Goal: Entertainment & Leisure: Consume media (video, audio)

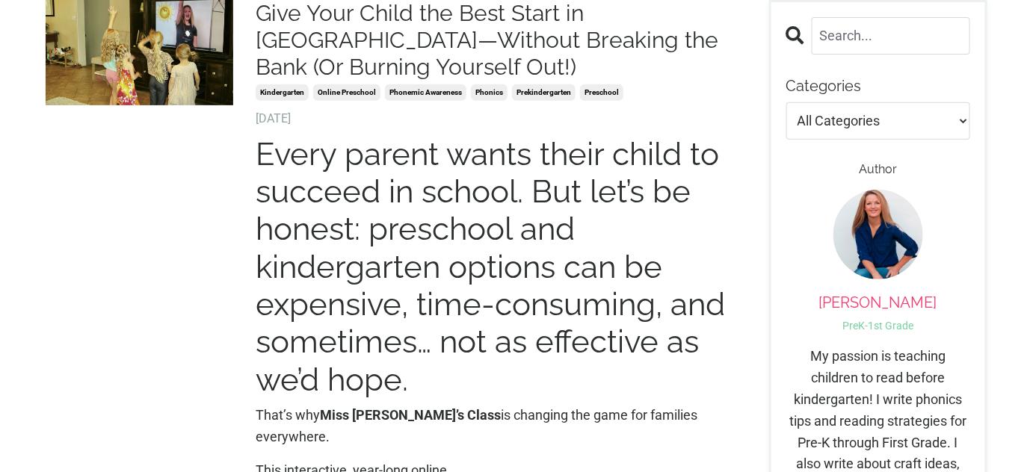
scroll to position [135, 0]
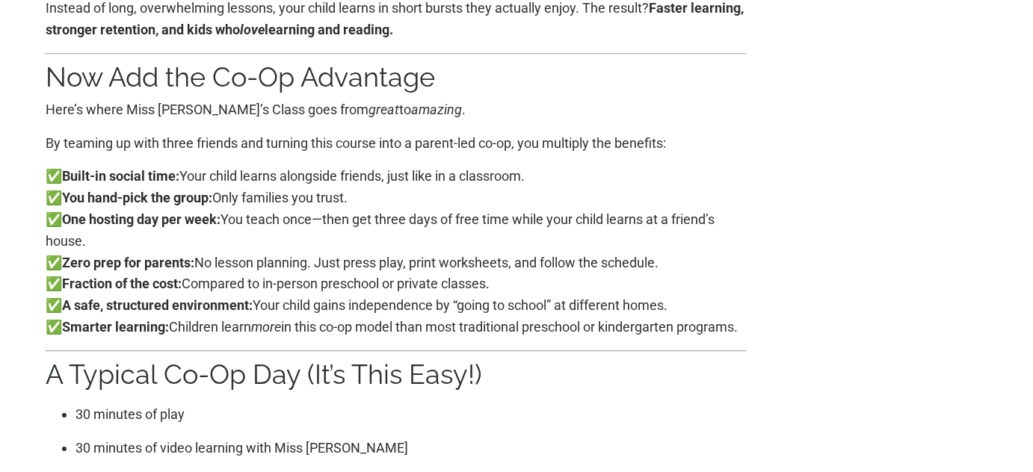
scroll to position [1359, 0]
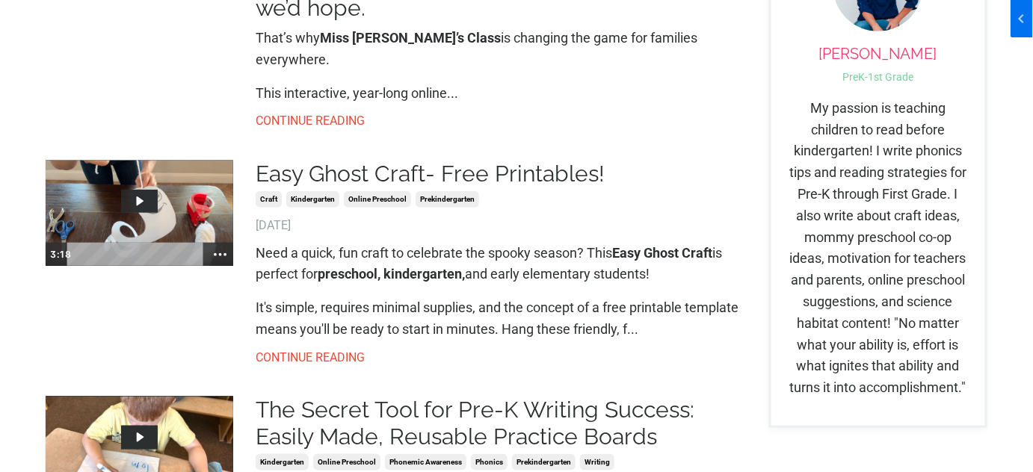
scroll to position [205, 0]
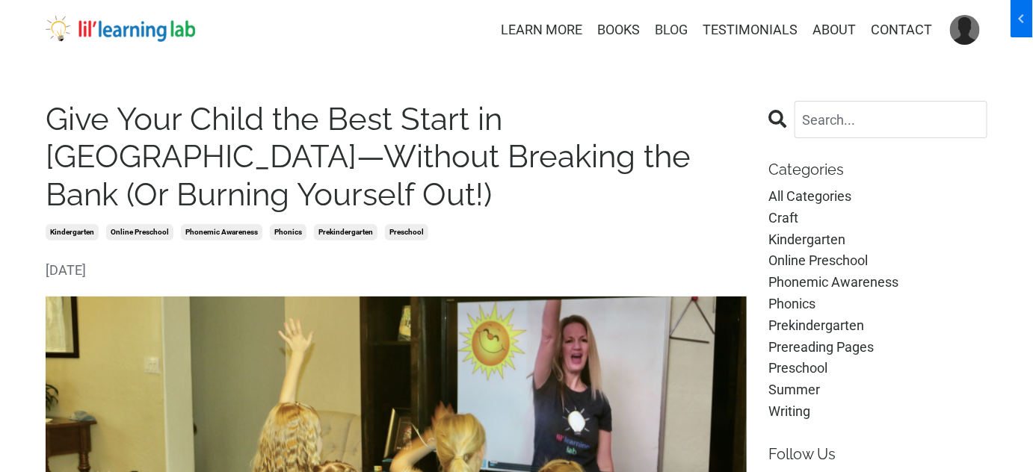
click at [670, 29] on link "BLOG" at bounding box center [671, 30] width 33 height 22
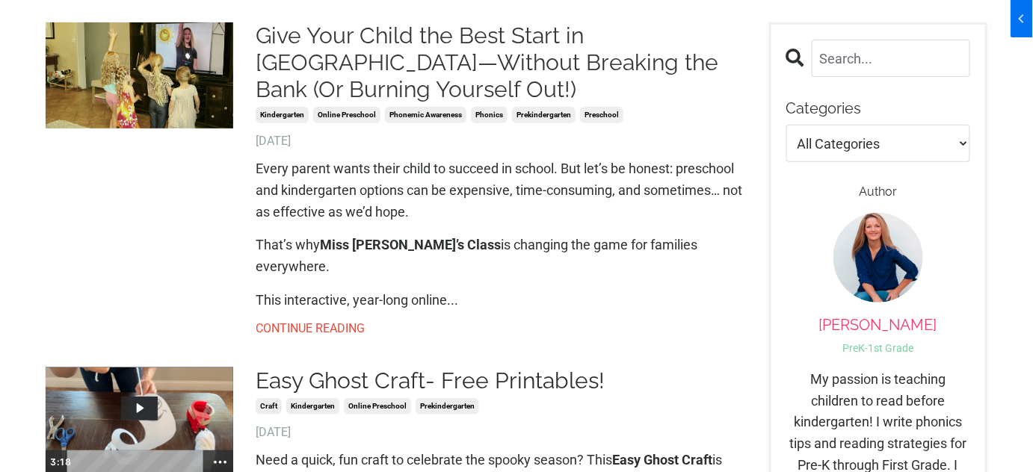
scroll to position [69, 0]
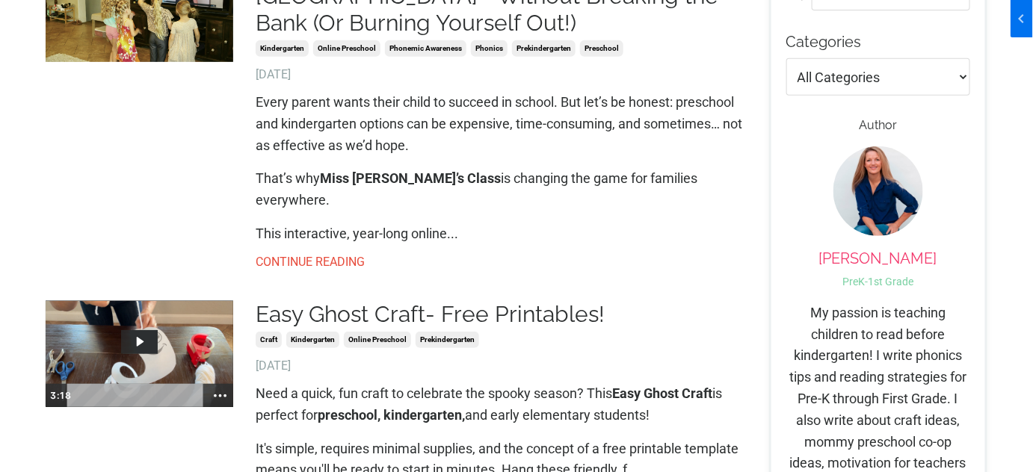
scroll to position [407, 0]
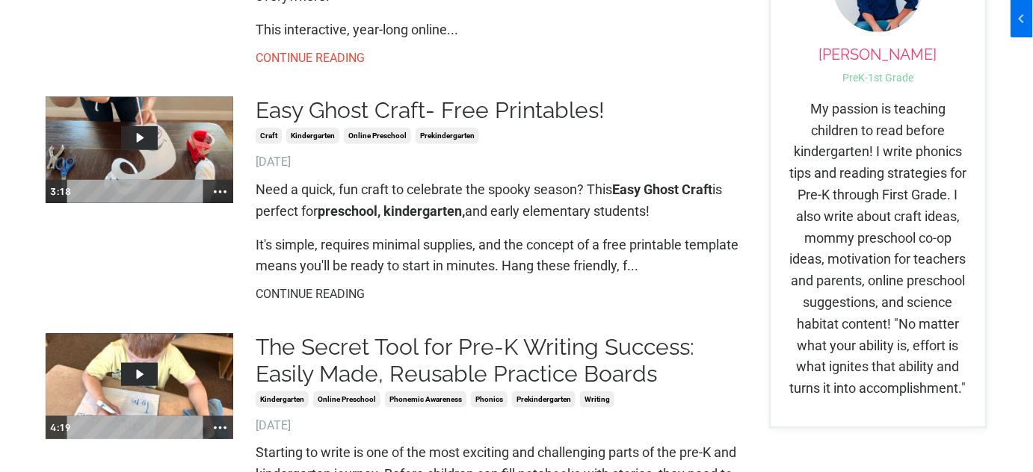
click at [323, 285] on link "CONTINUE READING" at bounding box center [501, 294] width 490 height 19
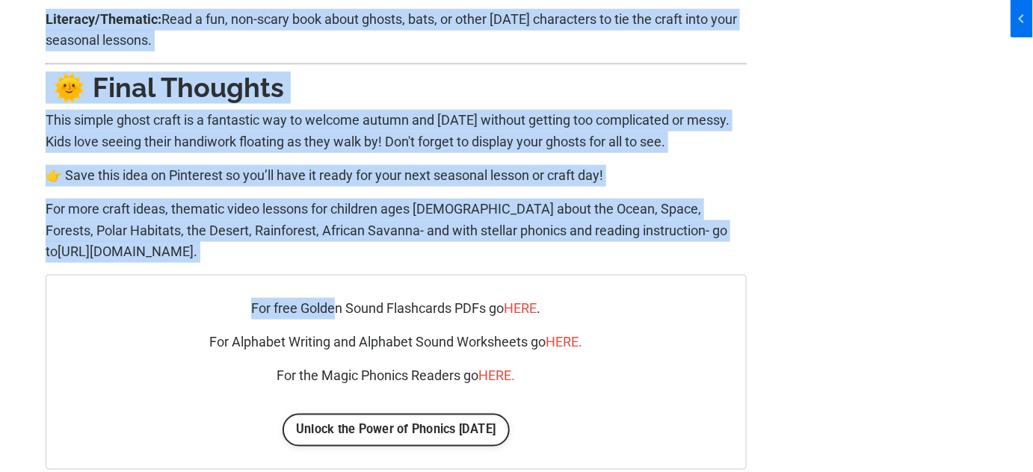
scroll to position [2513, 0]
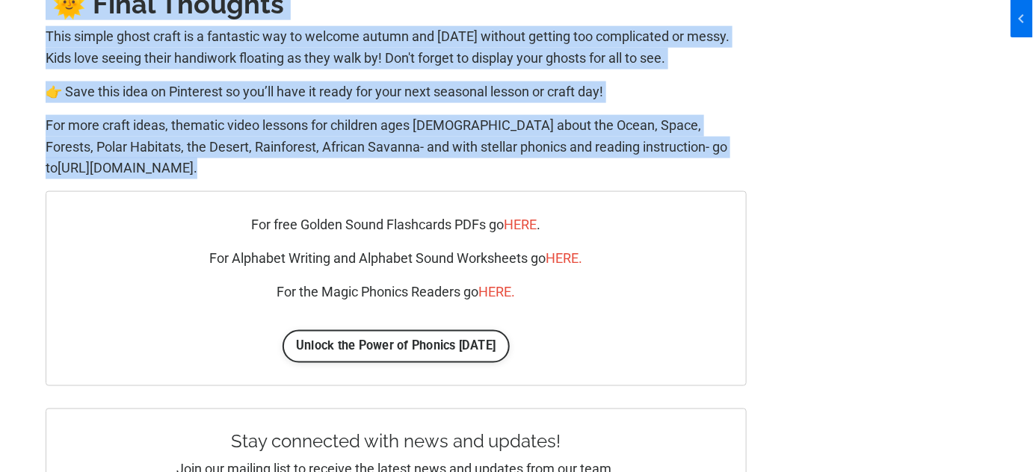
drag, startPoint x: 46, startPoint y: 117, endPoint x: 316, endPoint y: 182, distance: 278.2
copy div "Easy Ghost Craft- Free Printables! craft kindergarten online preschool prekinde…"
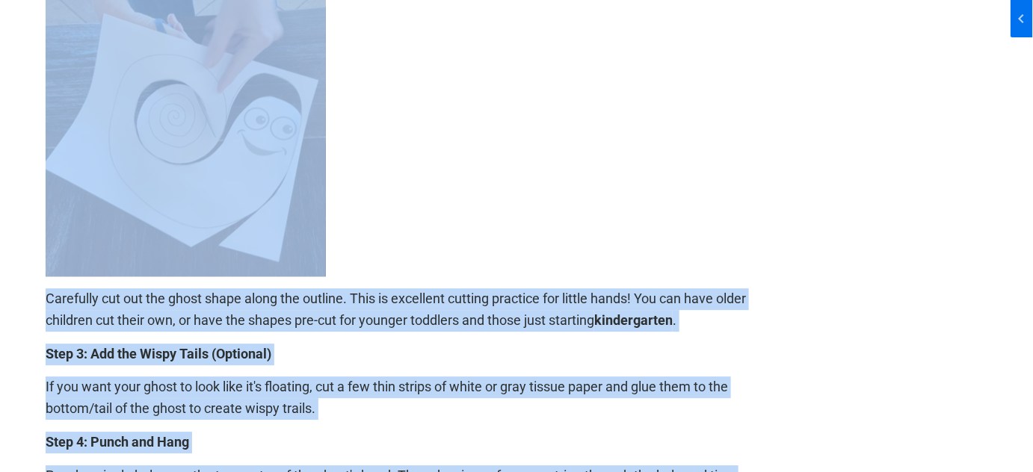
scroll to position [1223, 0]
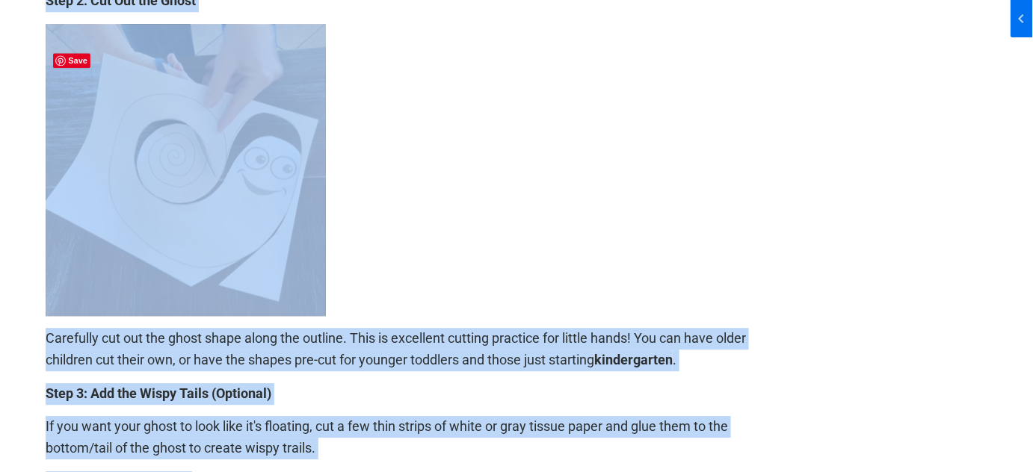
copy div "Easy Ghost Craft- Free Printables! craft kindergarten online preschool prekinde…"
click at [436, 262] on b at bounding box center [396, 170] width 701 height 292
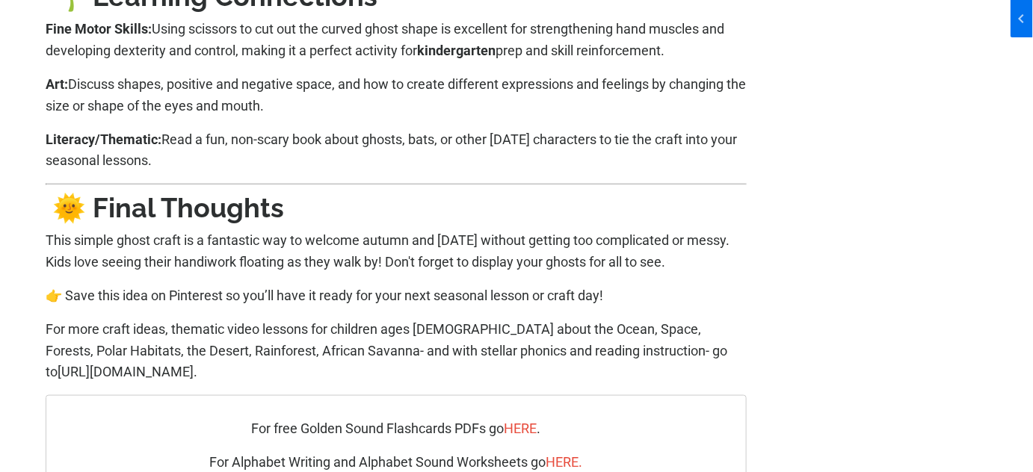
scroll to position [2038, 0]
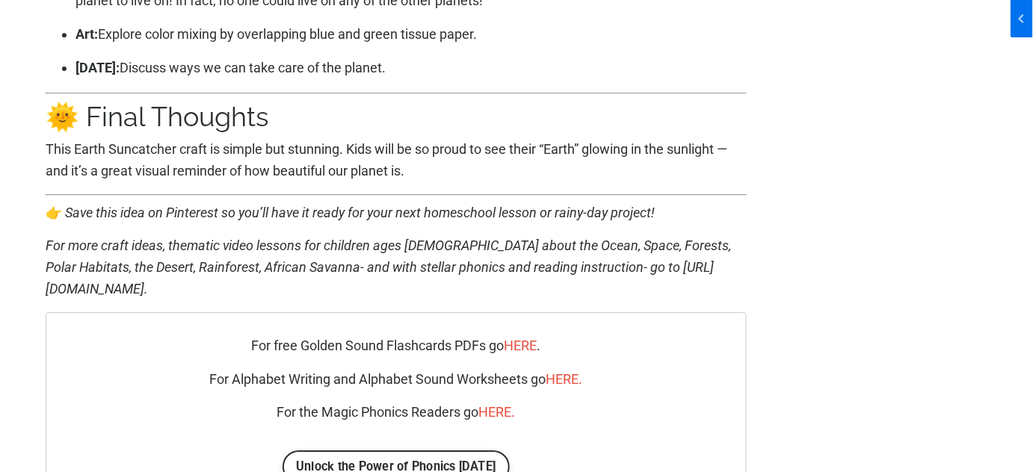
scroll to position [3192, 0]
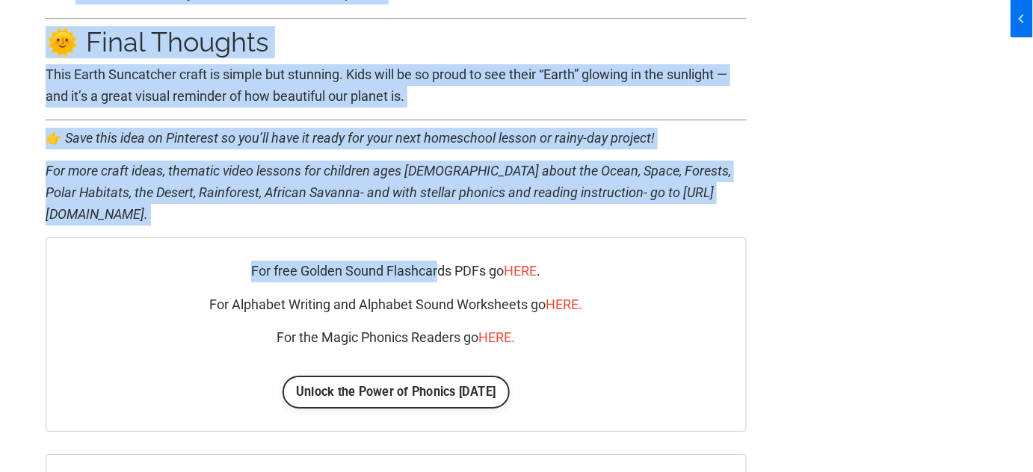
scroll to position [3600, 0]
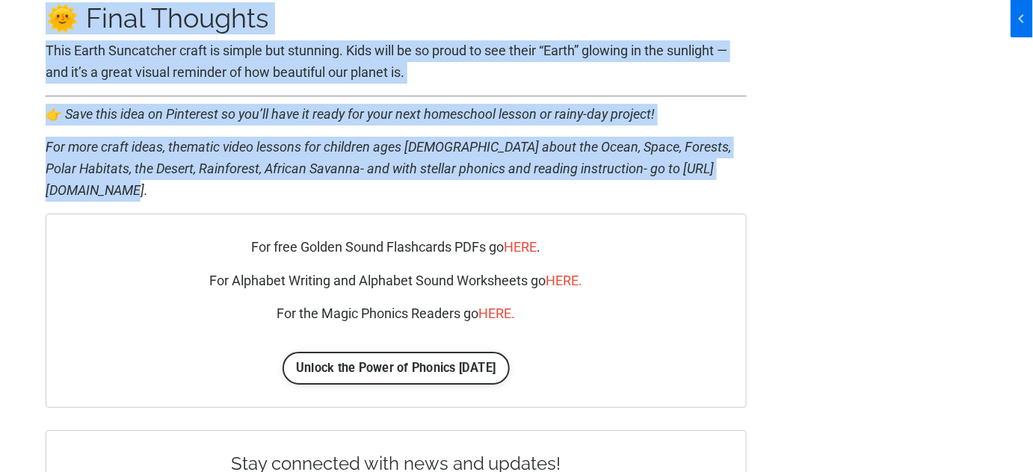
drag, startPoint x: 120, startPoint y: 251, endPoint x: 404, endPoint y: 211, distance: 286.8
copy div "🌱 Loremips Dolorsitame Consect: Adip elits doei te. incid, utlaboreet, dol magn…"
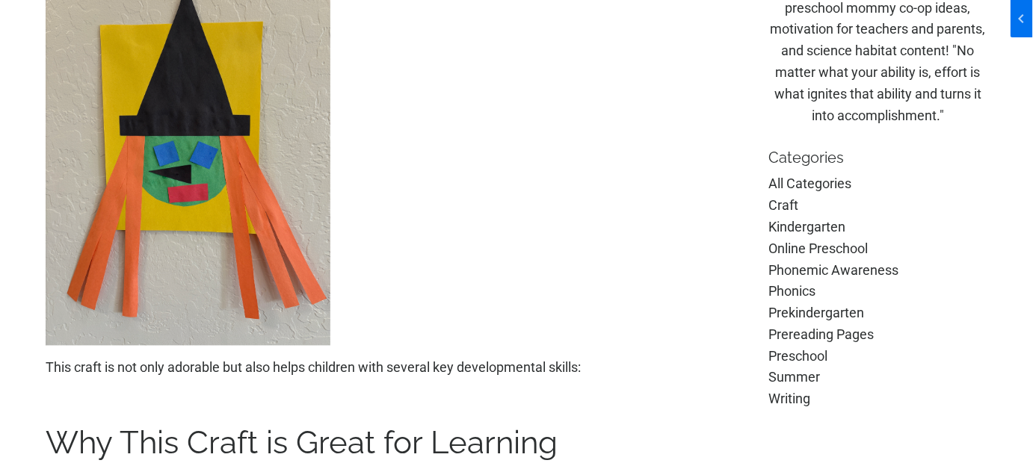
scroll to position [951, 0]
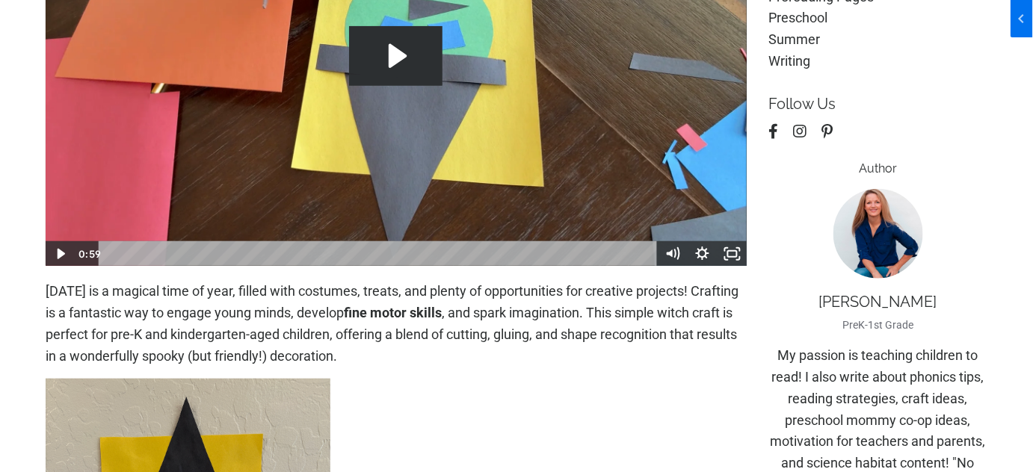
scroll to position [339, 0]
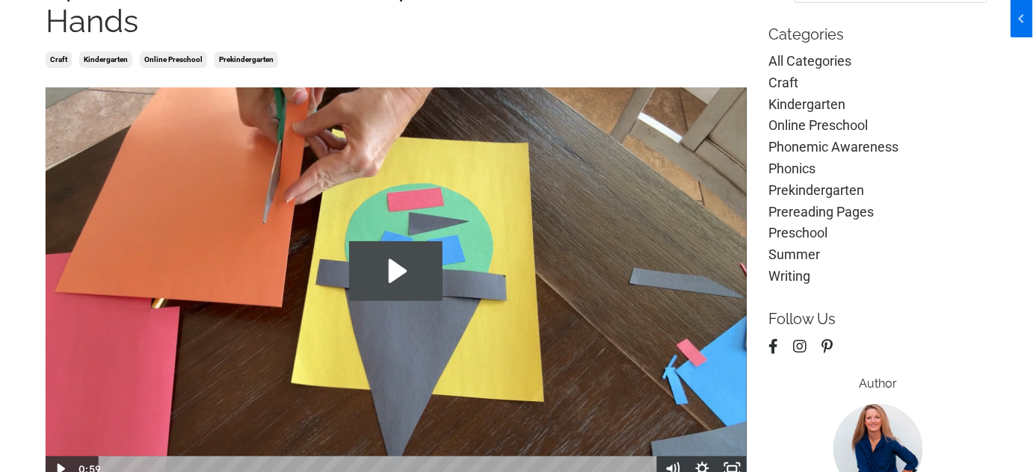
click at [396, 260] on icon "Play Video: file-uploads/sites/2147505858/video/1cc02c-8b11-1da3-2d33-e3308baf5…" at bounding box center [395, 271] width 93 height 60
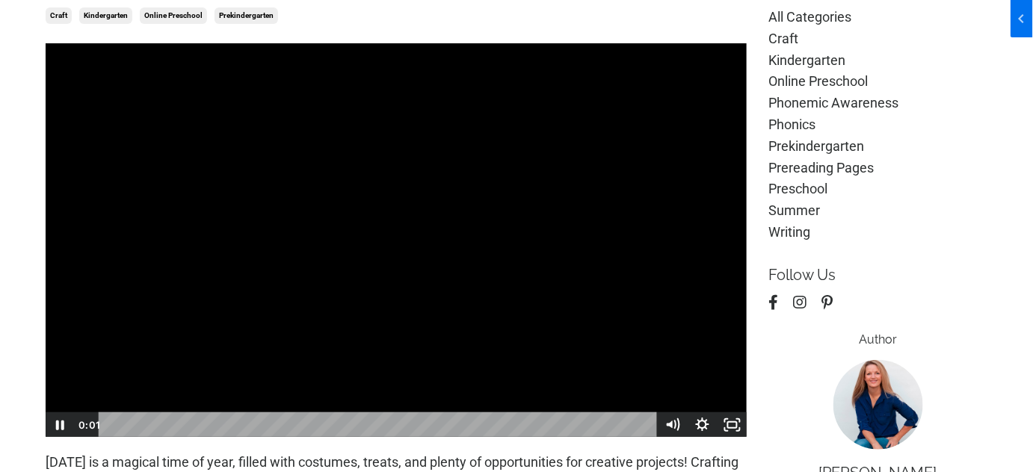
scroll to position [203, 0]
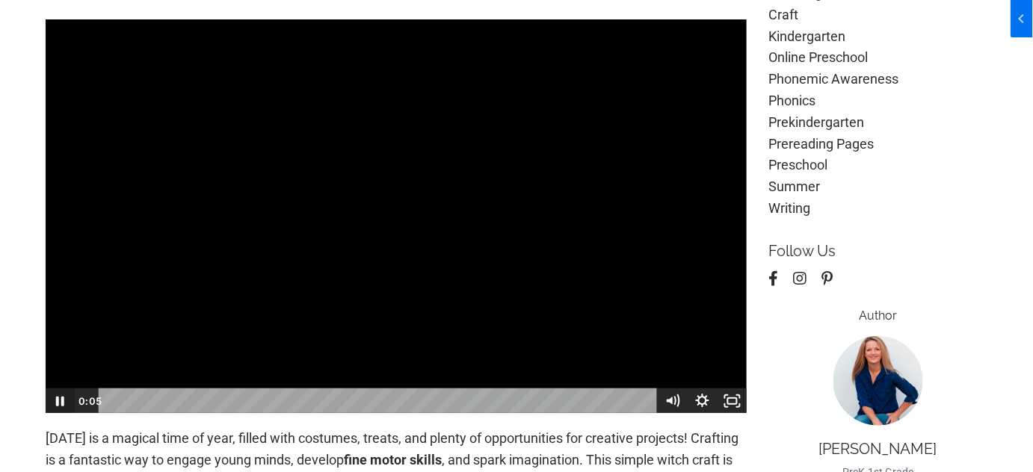
click at [58, 408] on icon "Pause" at bounding box center [60, 401] width 30 height 25
click at [45, 389] on button "Play Video" at bounding box center [60, 401] width 30 height 25
click at [45, 389] on button "Pause" at bounding box center [60, 401] width 30 height 25
click at [158, 397] on div "Playbar" at bounding box center [380, 401] width 540 height 25
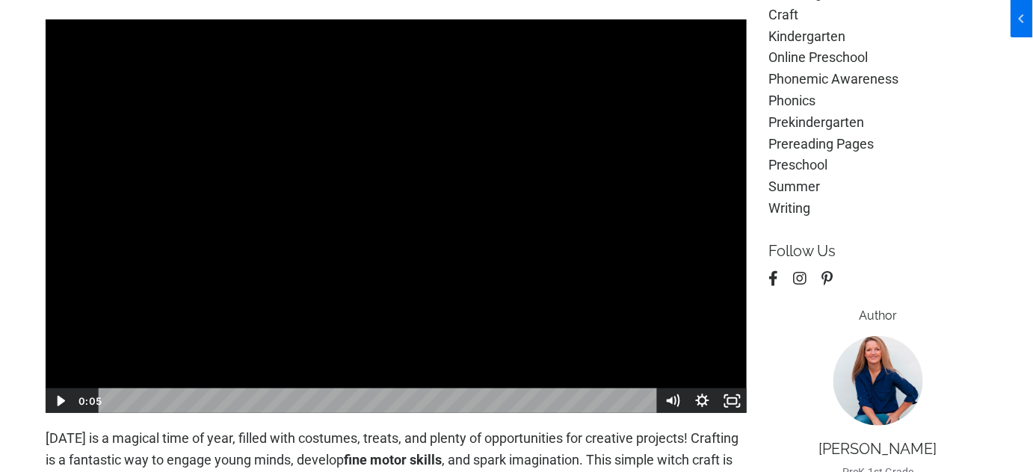
click at [48, 400] on icon "Play Video" at bounding box center [61, 401] width 30 height 25
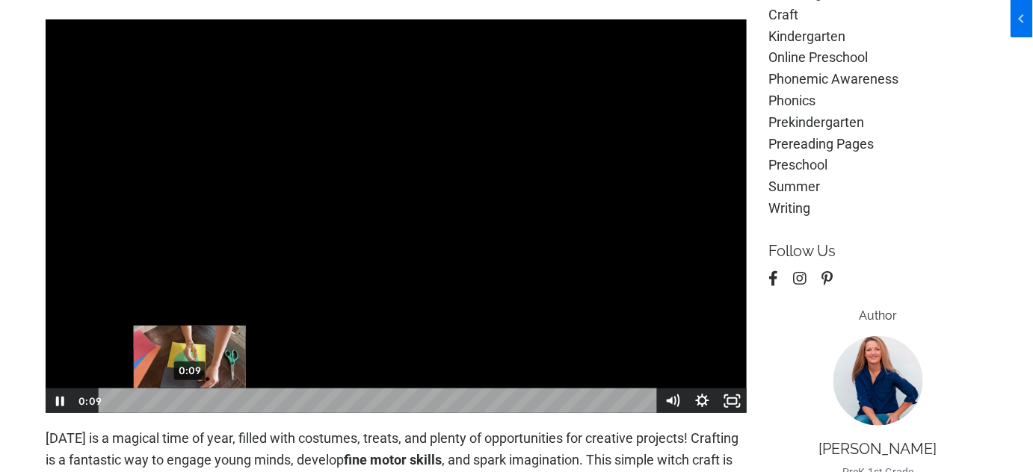
click at [190, 400] on div "0:09" at bounding box center [380, 401] width 540 height 25
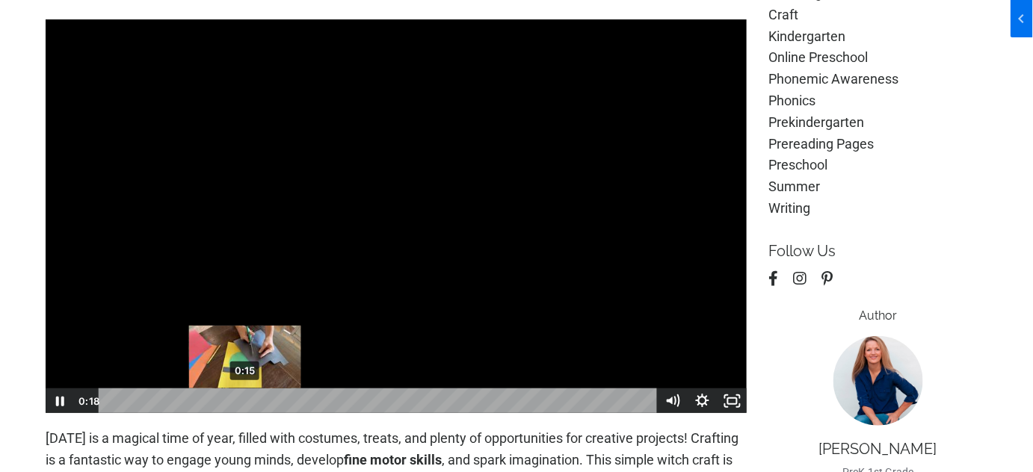
click at [245, 404] on div "0:15" at bounding box center [380, 401] width 540 height 25
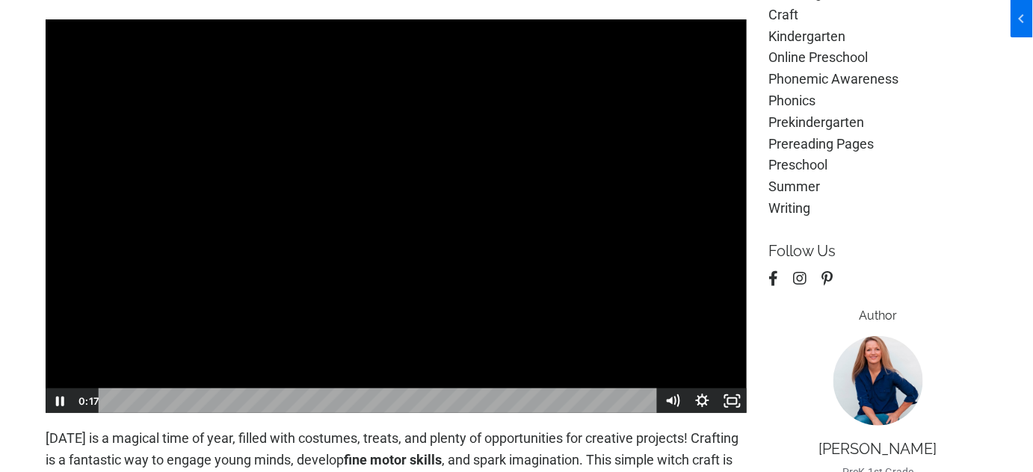
click at [229, 398] on div "0:09" at bounding box center [380, 401] width 540 height 25
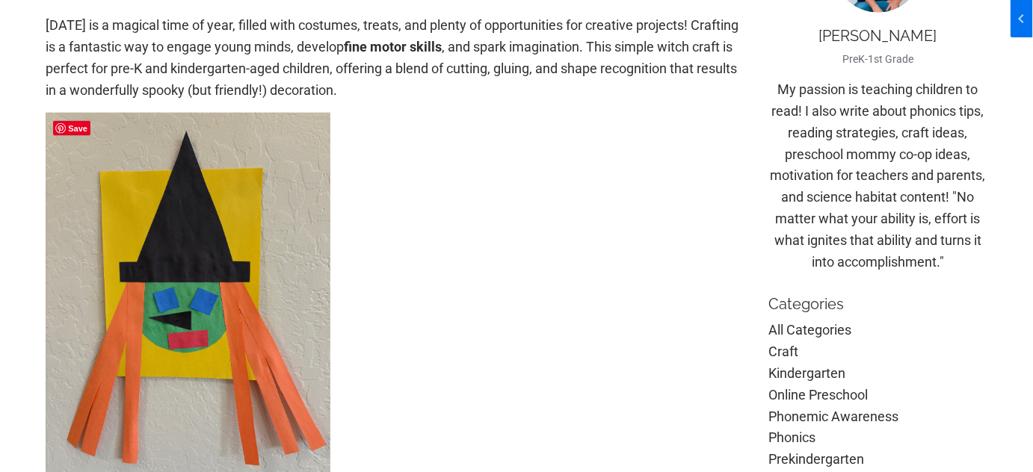
scroll to position [276, 0]
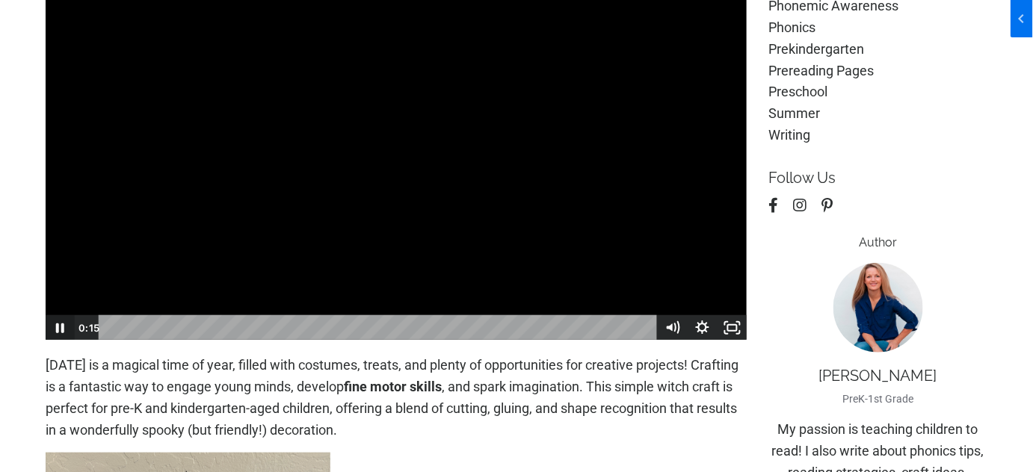
click at [55, 325] on icon "Pause" at bounding box center [60, 327] width 30 height 25
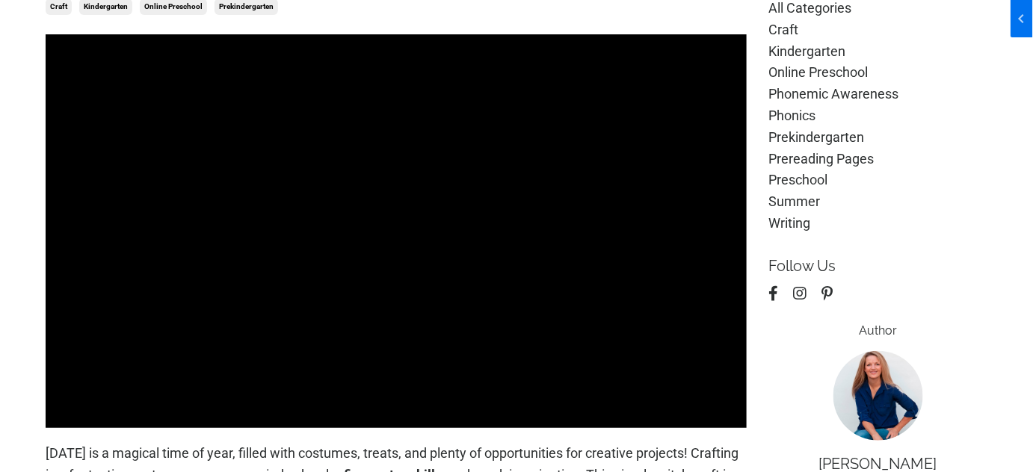
scroll to position [212, 0]
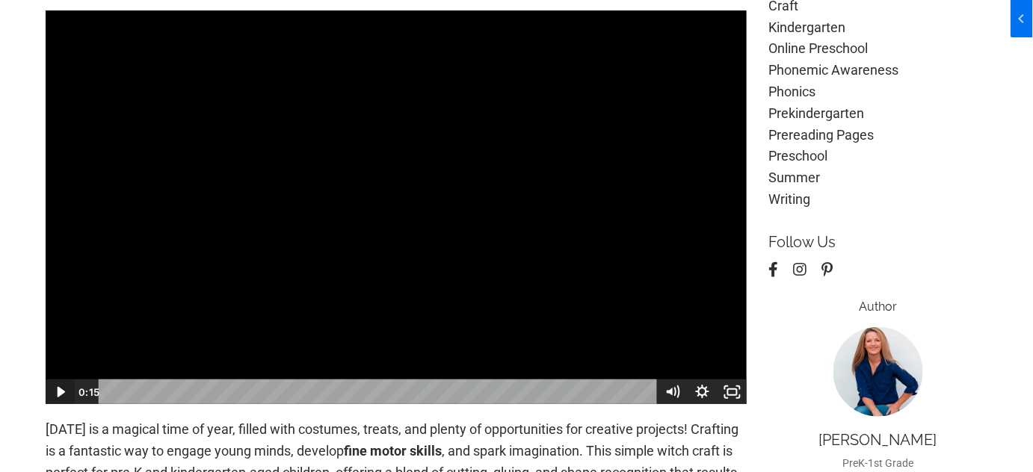
click at [51, 398] on icon "Play Video" at bounding box center [61, 392] width 30 height 25
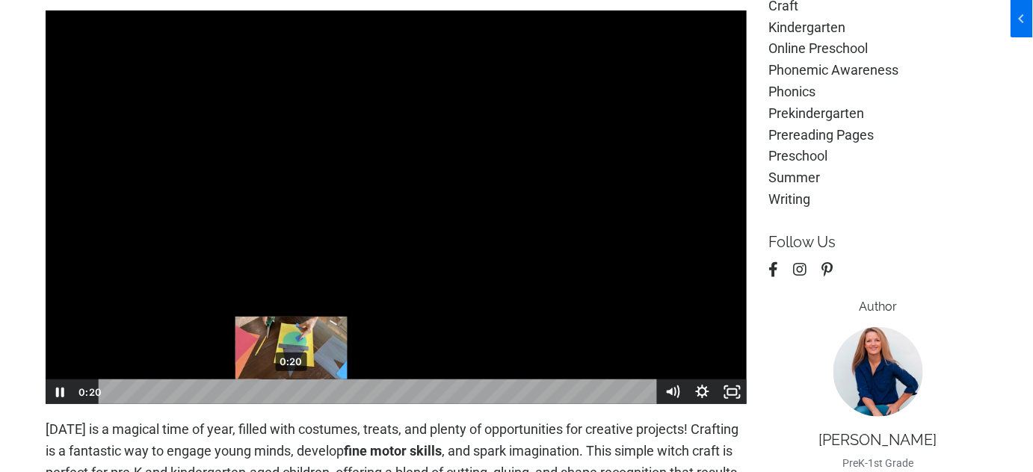
drag, startPoint x: 254, startPoint y: 392, endPoint x: 289, endPoint y: 393, distance: 35.1
click at [289, 393] on div "Playbar" at bounding box center [291, 393] width 8 height 8
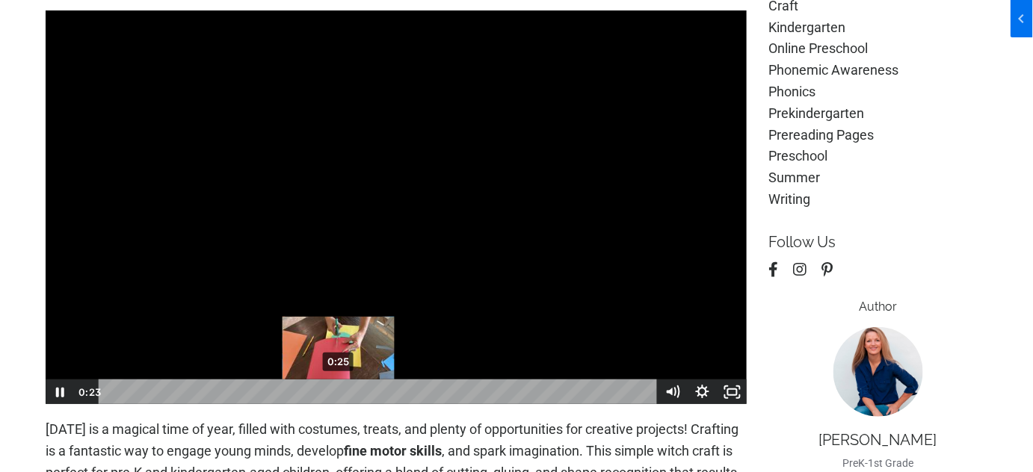
click at [339, 392] on div "0:25" at bounding box center [380, 392] width 540 height 25
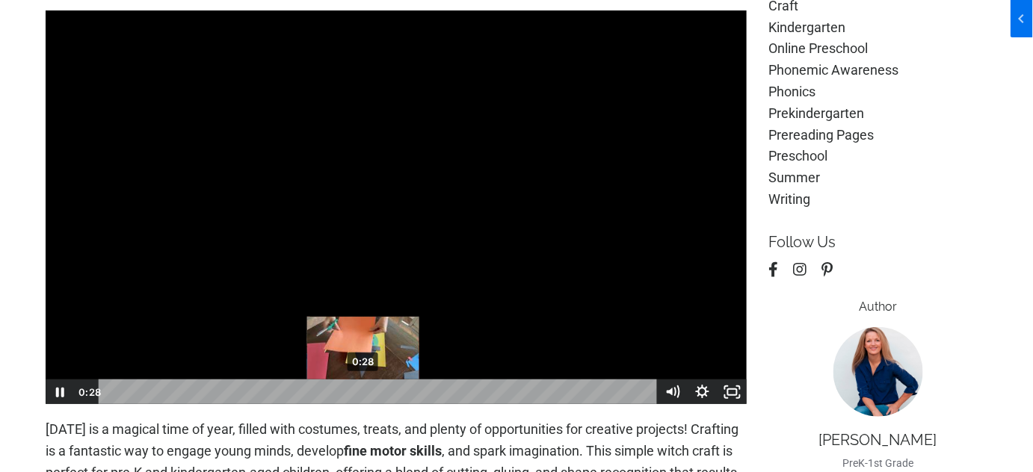
click at [363, 393] on div "0:28" at bounding box center [380, 392] width 540 height 25
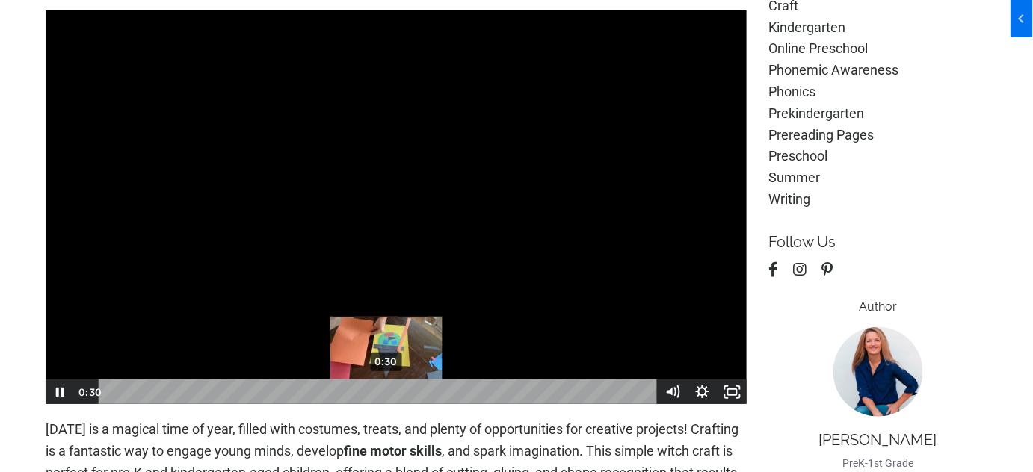
click at [386, 395] on div "0:30" at bounding box center [380, 392] width 540 height 25
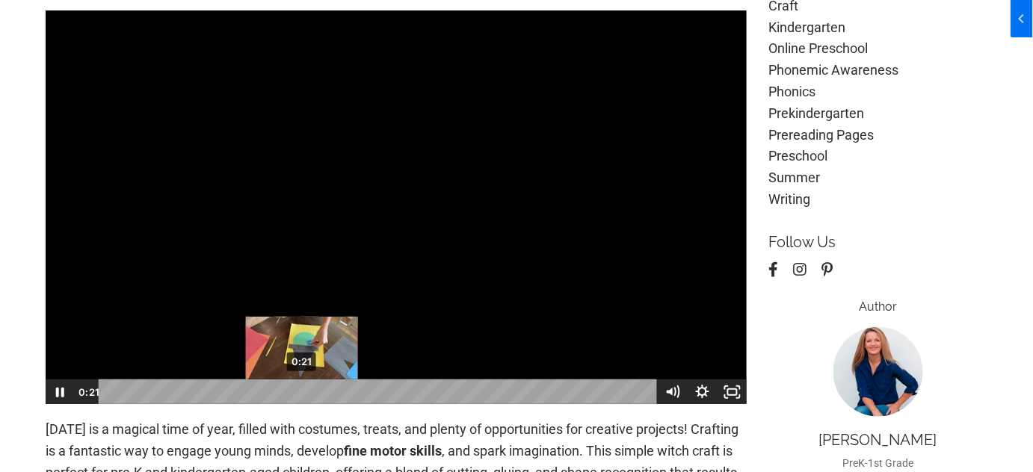
click at [301, 395] on div "0:21" at bounding box center [380, 392] width 540 height 25
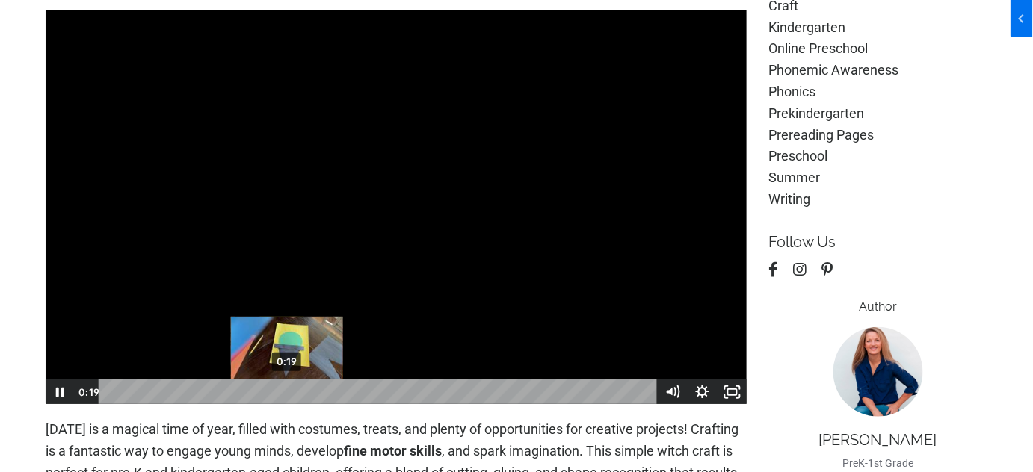
click at [287, 394] on div "0:19" at bounding box center [380, 392] width 540 height 25
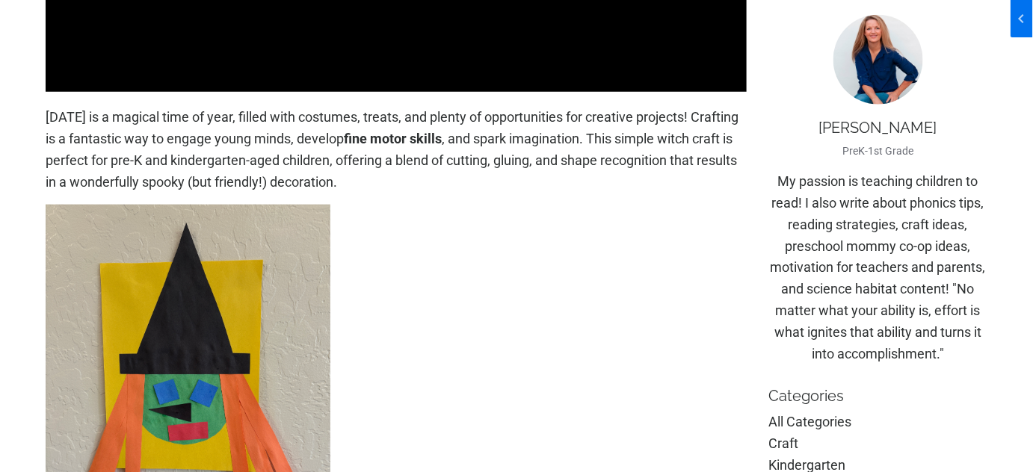
scroll to position [285, 0]
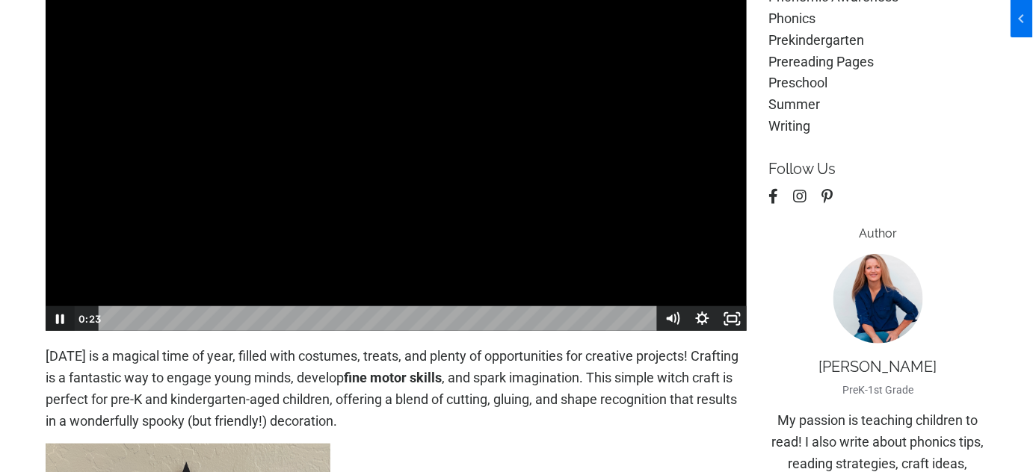
click at [55, 322] on icon "Pause" at bounding box center [60, 318] width 30 height 25
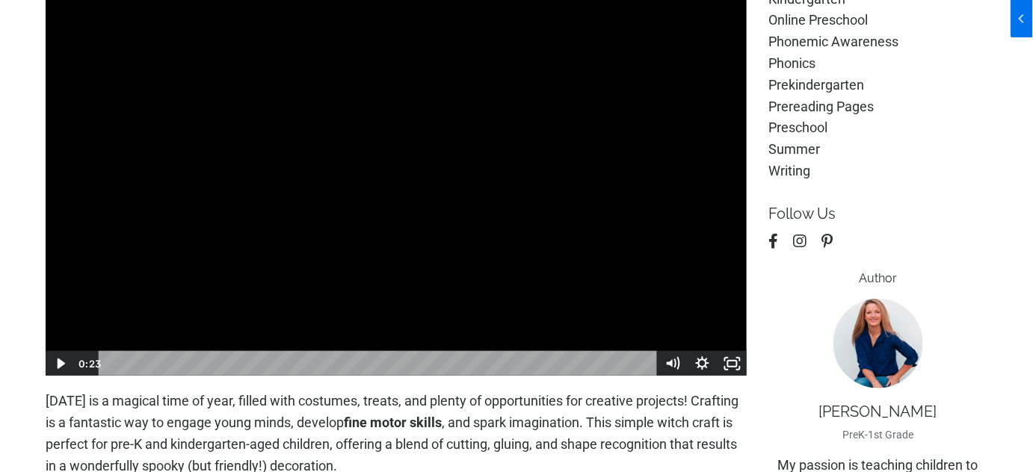
scroll to position [217, 0]
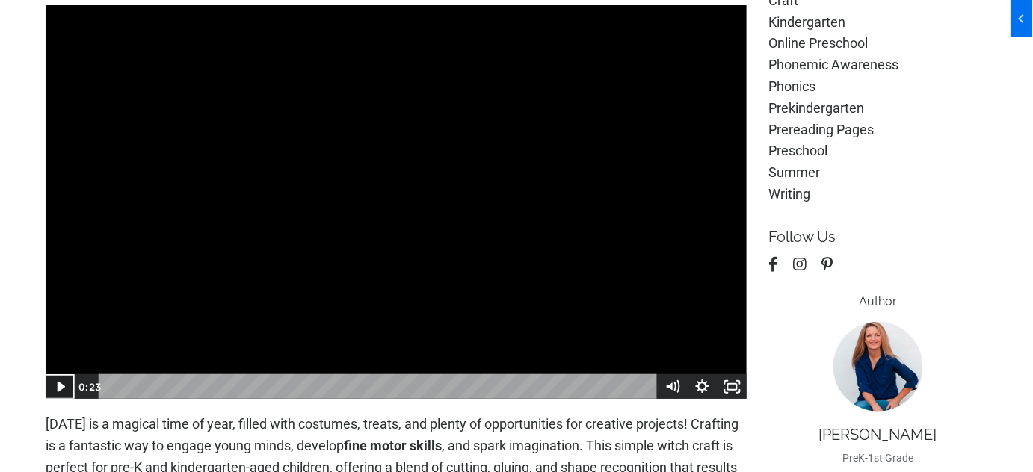
click at [62, 382] on icon "Play Video" at bounding box center [61, 386] width 30 height 25
click at [45, 374] on button "Play Video" at bounding box center [60, 386] width 30 height 25
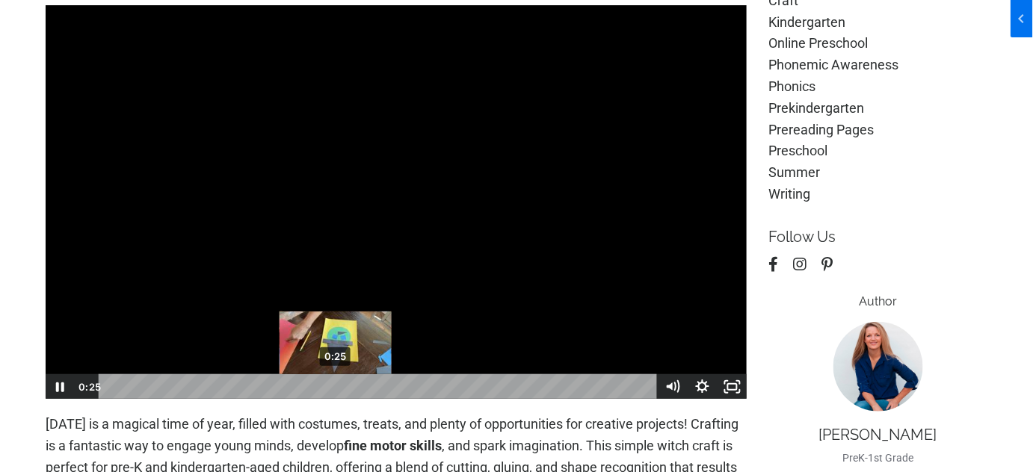
click at [336, 387] on div "0:25" at bounding box center [380, 386] width 540 height 25
click at [333, 388] on div "0:24" at bounding box center [380, 386] width 540 height 25
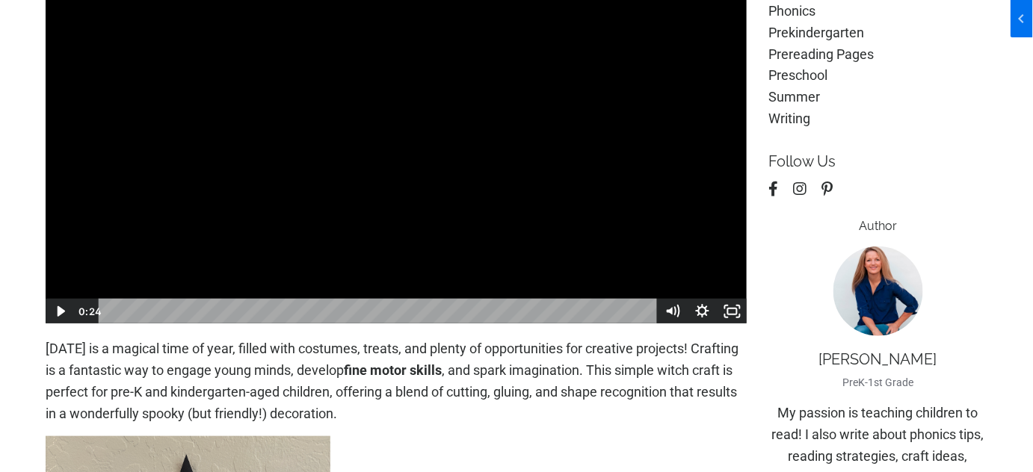
scroll to position [291, 0]
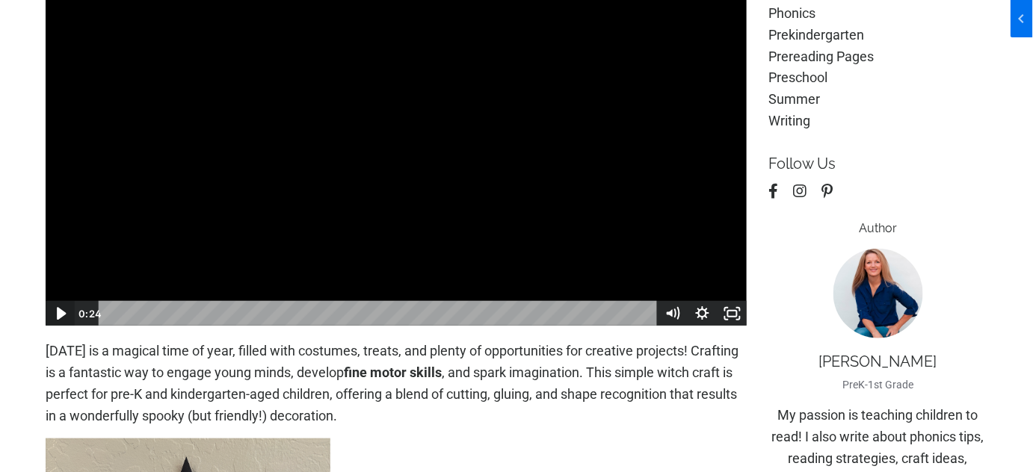
click at [65, 308] on icon "Play Video" at bounding box center [61, 314] width 36 height 31
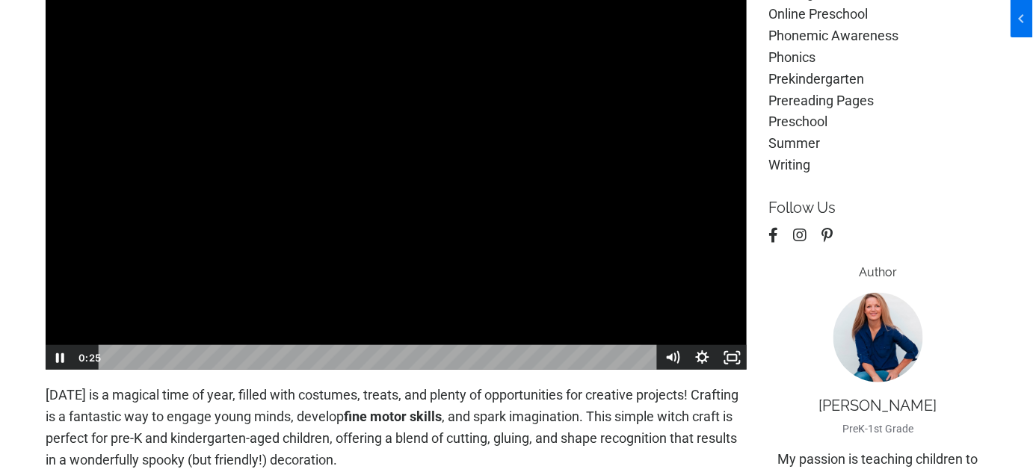
scroll to position [223, 0]
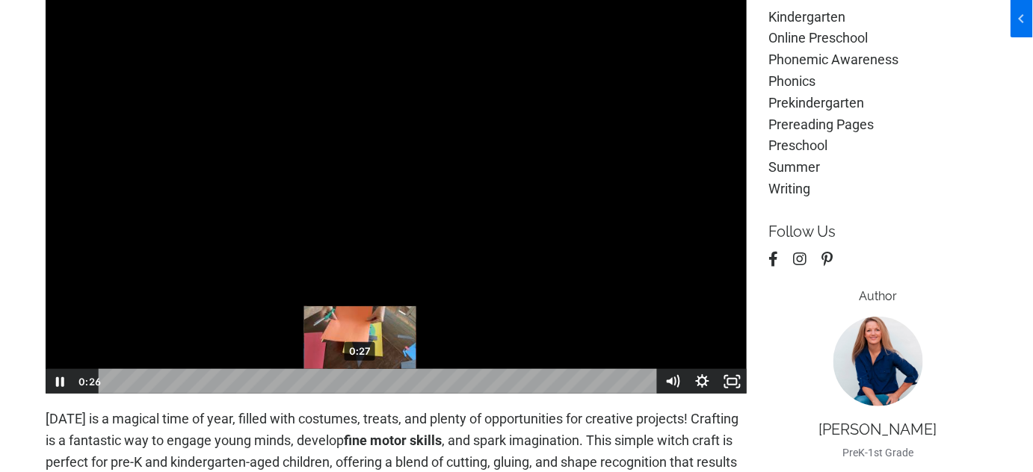
click at [349, 383] on div "Playbar" at bounding box center [346, 382] width 8 height 8
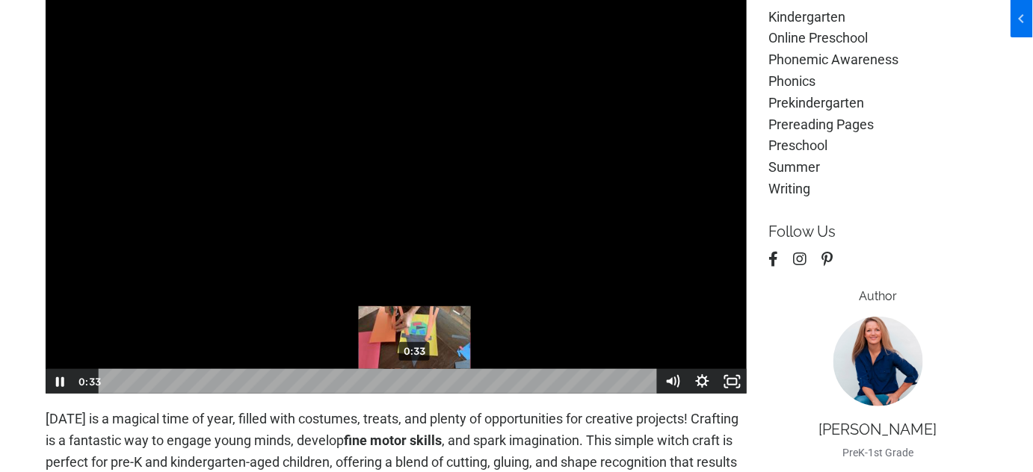
click at [415, 386] on div "0:33" at bounding box center [380, 381] width 540 height 25
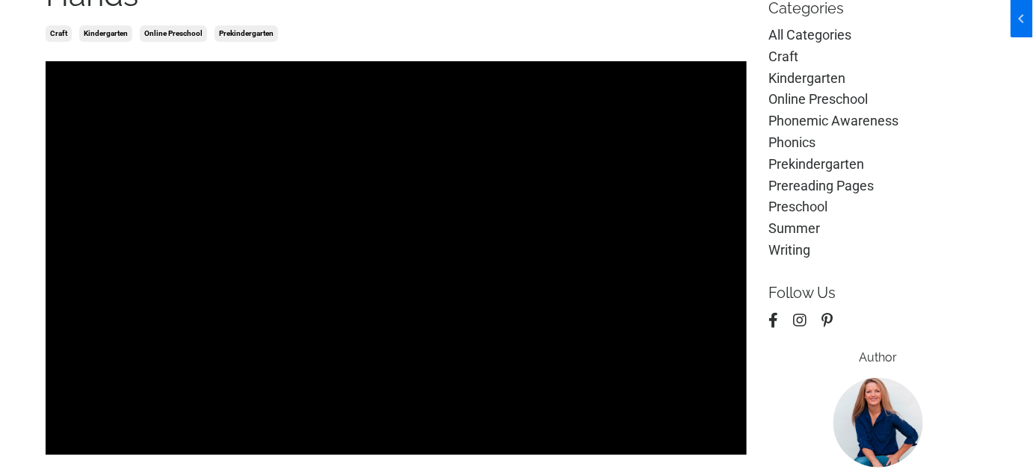
scroll to position [161, 0]
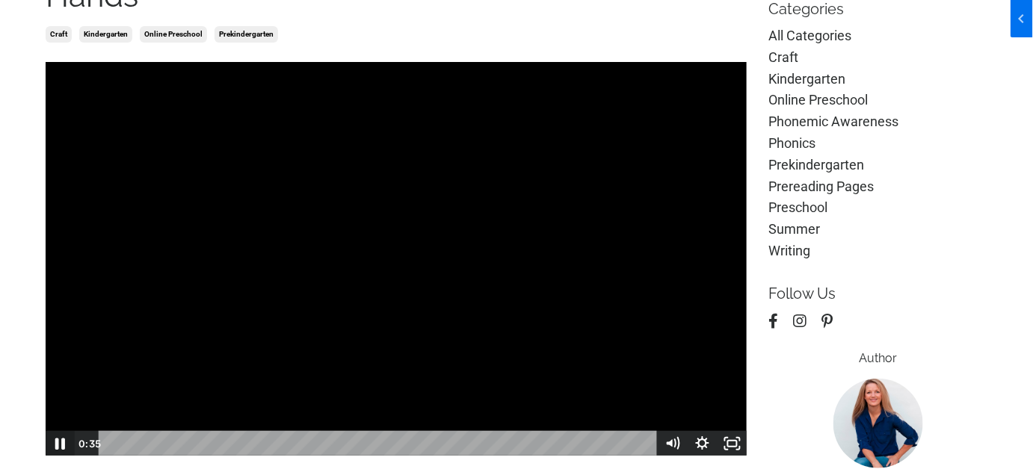
click at [66, 442] on icon "Pause" at bounding box center [60, 444] width 36 height 31
click at [45, 431] on button "Play Video" at bounding box center [60, 443] width 30 height 25
click at [45, 431] on button "Pause" at bounding box center [60, 443] width 30 height 25
click at [56, 445] on icon "Play Video" at bounding box center [61, 444] width 36 height 31
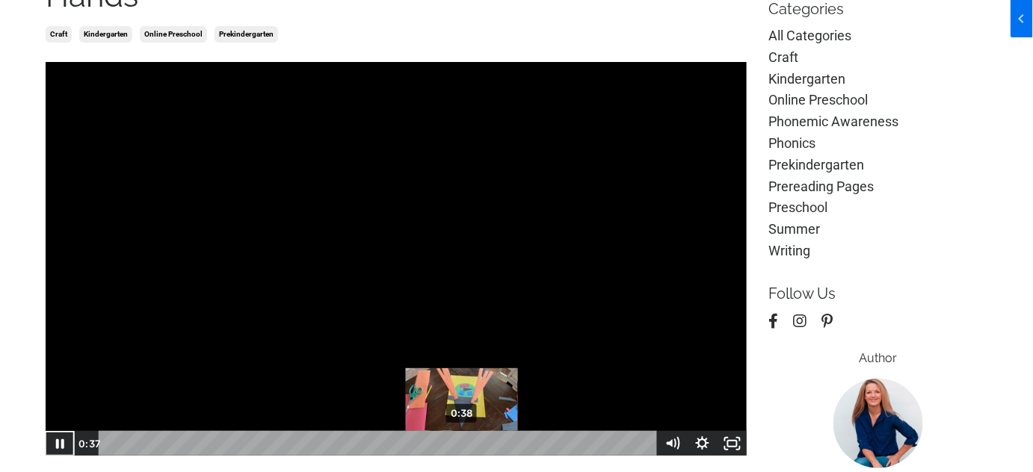
click at [463, 446] on div "0:38" at bounding box center [380, 443] width 540 height 25
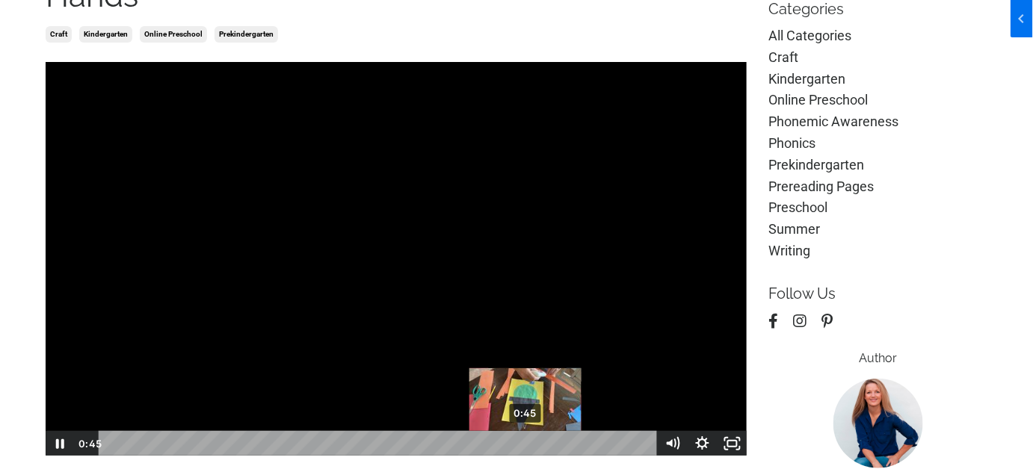
drag, startPoint x: 442, startPoint y: 445, endPoint x: 526, endPoint y: 445, distance: 83.7
click at [526, 445] on div "Playbar" at bounding box center [525, 444] width 8 height 8
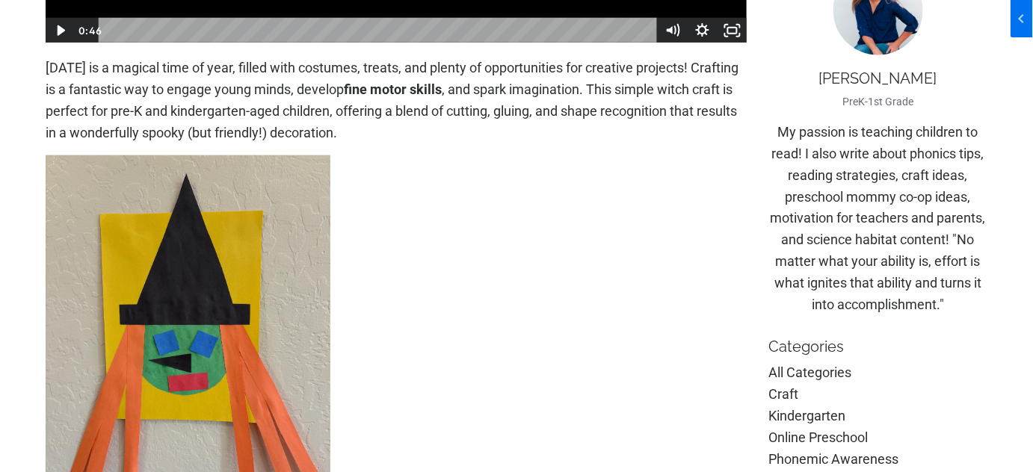
scroll to position [370, 0]
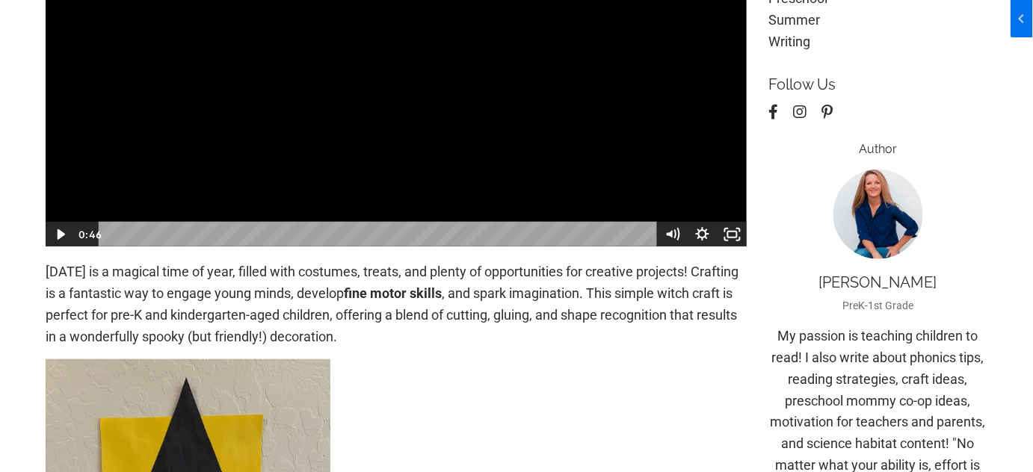
click at [54, 238] on icon "Play Video" at bounding box center [61, 234] width 30 height 25
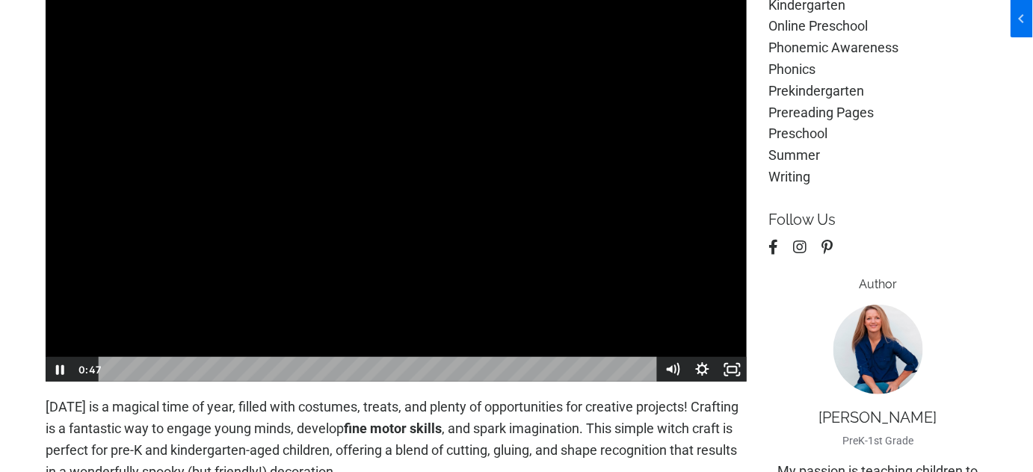
scroll to position [234, 0]
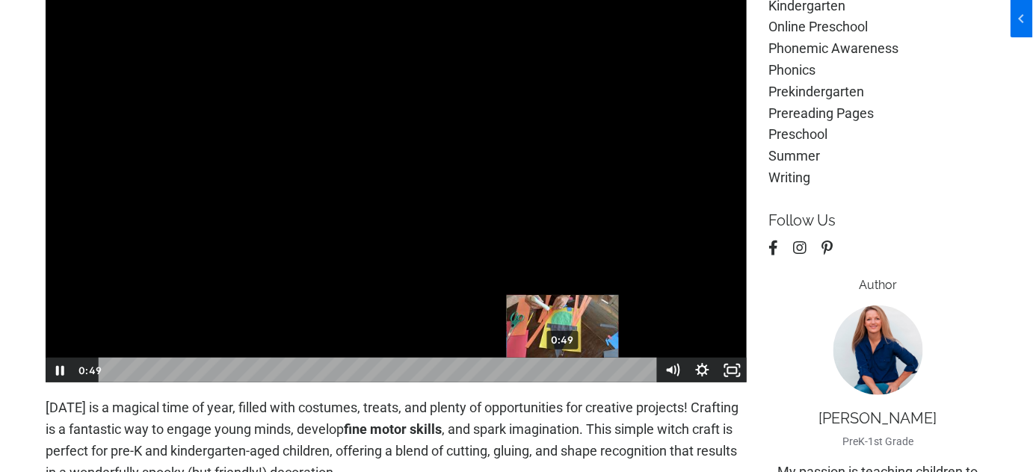
click at [563, 371] on div "0:49" at bounding box center [380, 370] width 540 height 25
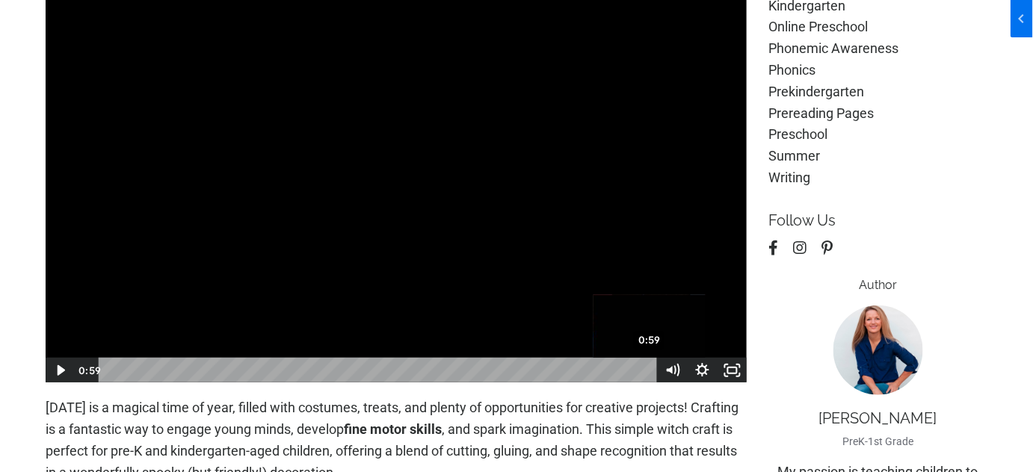
drag, startPoint x: 528, startPoint y: 353, endPoint x: 649, endPoint y: 368, distance: 122.1
click at [651, 368] on div "Playbar" at bounding box center [649, 371] width 8 height 8
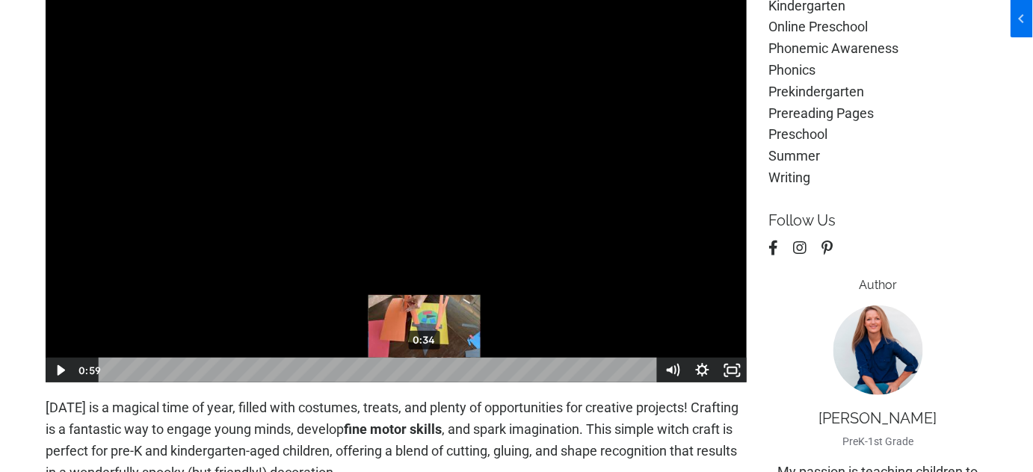
click at [426, 374] on div "0:34" at bounding box center [380, 370] width 540 height 25
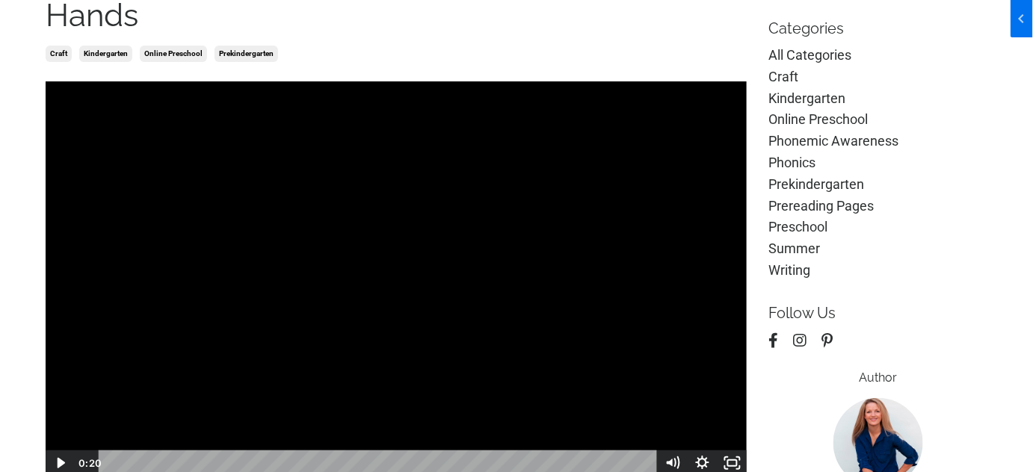
scroll to position [239, 0]
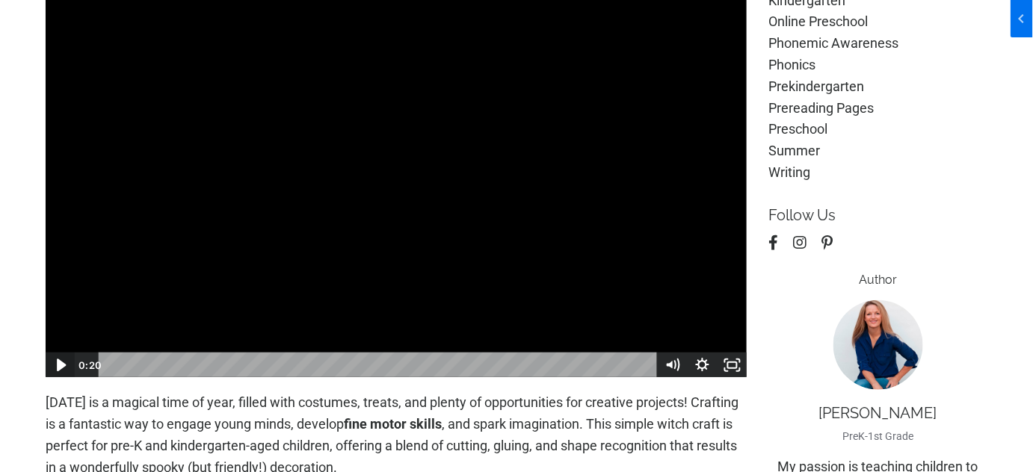
click at [58, 372] on icon "Play Video" at bounding box center [61, 365] width 36 height 31
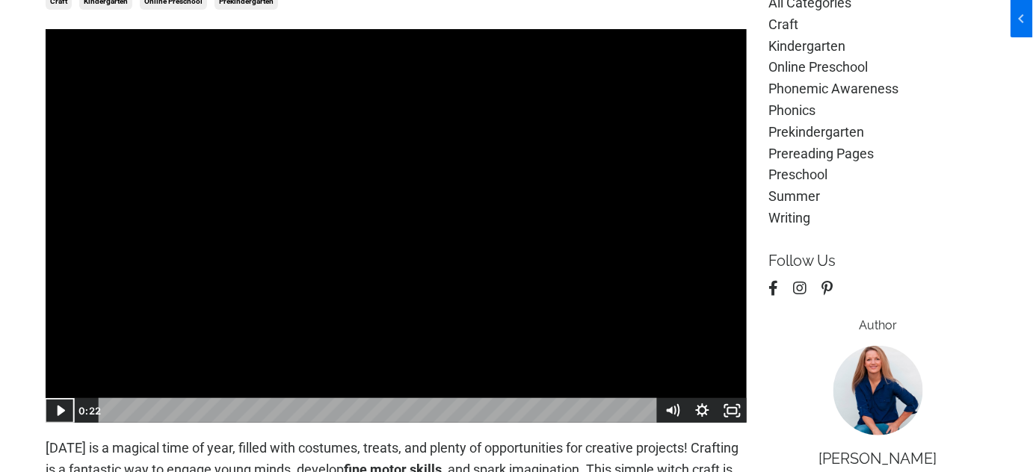
scroll to position [171, 0]
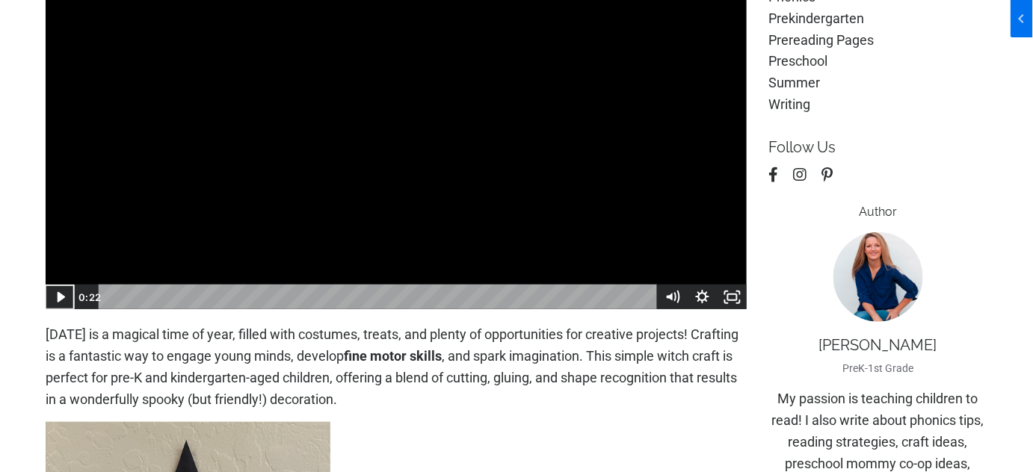
click at [58, 297] on icon "Play Video" at bounding box center [60, 297] width 7 height 10
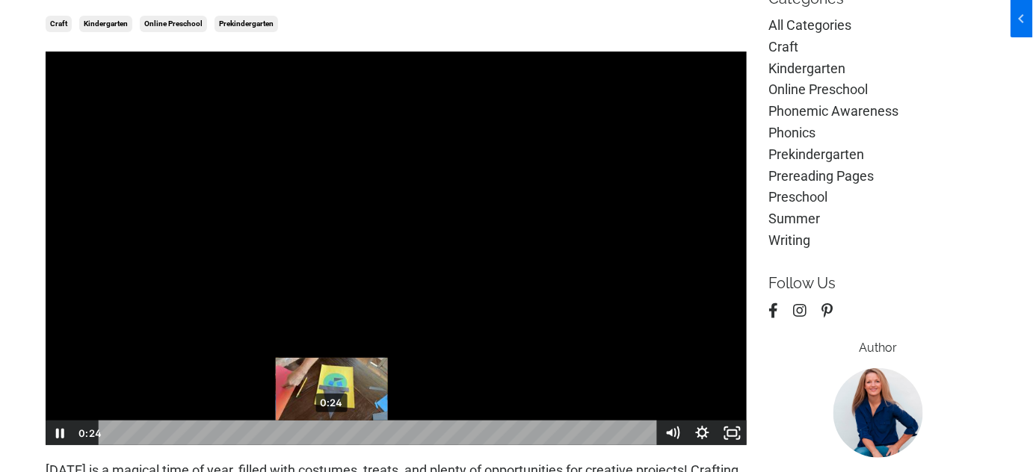
click at [331, 435] on div "0:24" at bounding box center [380, 433] width 540 height 25
click at [329, 431] on div "Playbar" at bounding box center [328, 434] width 8 height 8
click at [327, 430] on div "Playbar" at bounding box center [326, 434] width 8 height 8
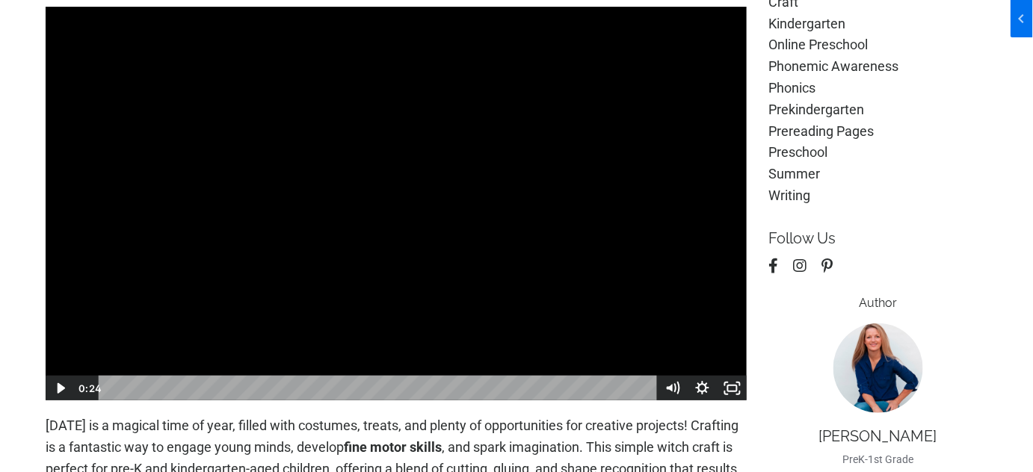
scroll to position [239, 0]
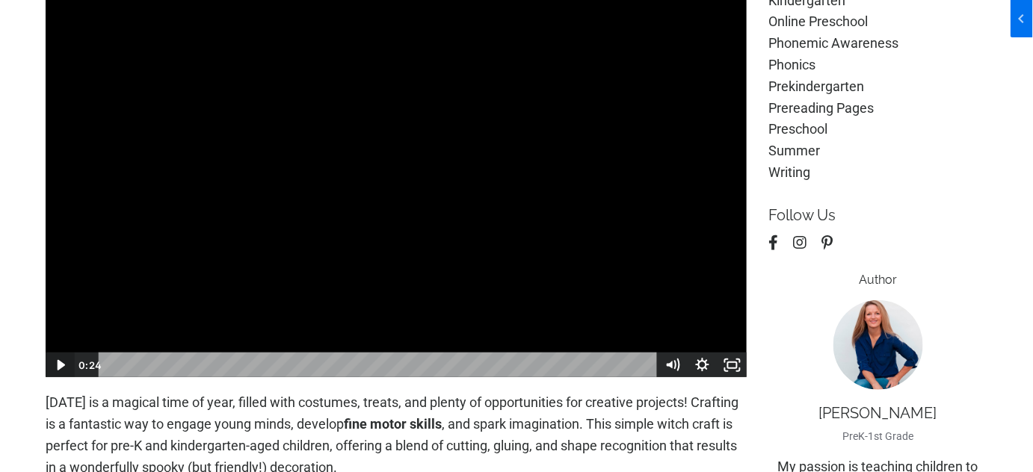
drag, startPoint x: 55, startPoint y: 366, endPoint x: 78, endPoint y: 366, distance: 23.2
click at [56, 366] on icon "Play Video" at bounding box center [61, 365] width 30 height 25
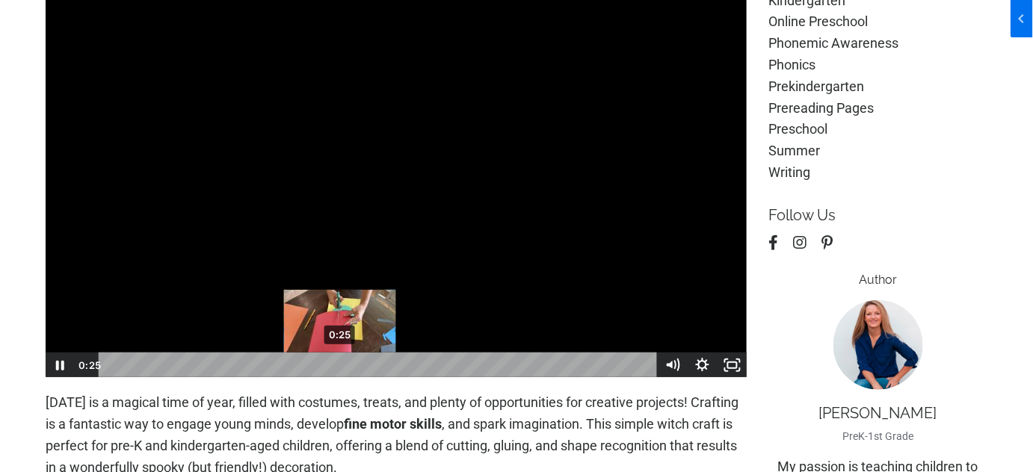
click at [340, 363] on div "0:25" at bounding box center [380, 365] width 540 height 25
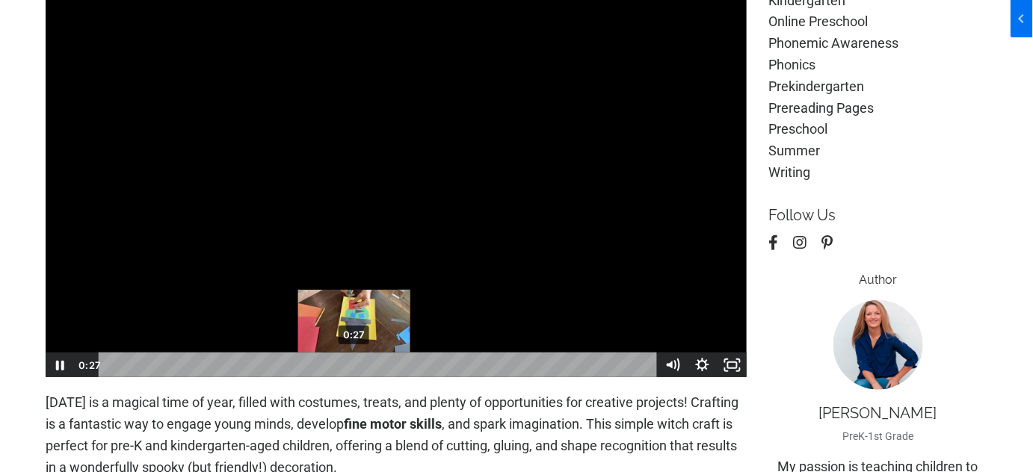
drag, startPoint x: 360, startPoint y: 350, endPoint x: 354, endPoint y: 367, distance: 18.2
click at [354, 367] on div "Playbar" at bounding box center [357, 366] width 8 height 8
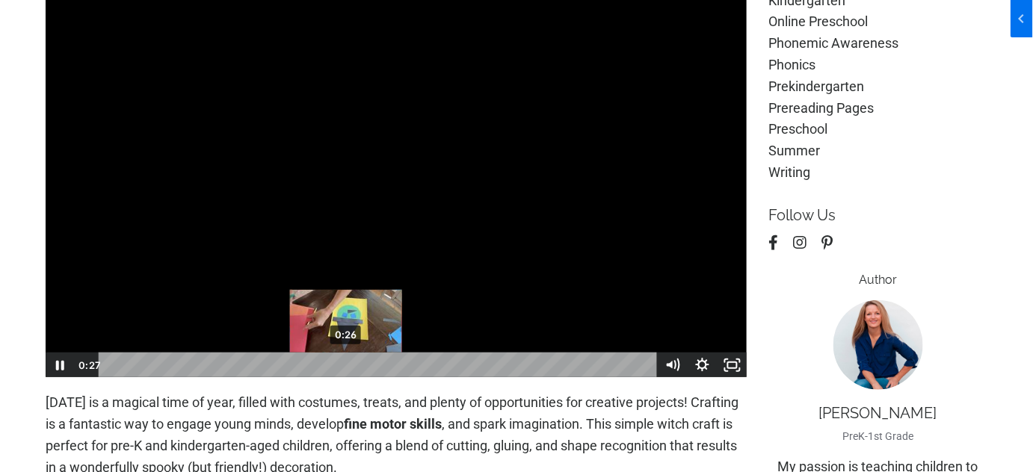
click at [346, 367] on div "0:26" at bounding box center [380, 365] width 540 height 25
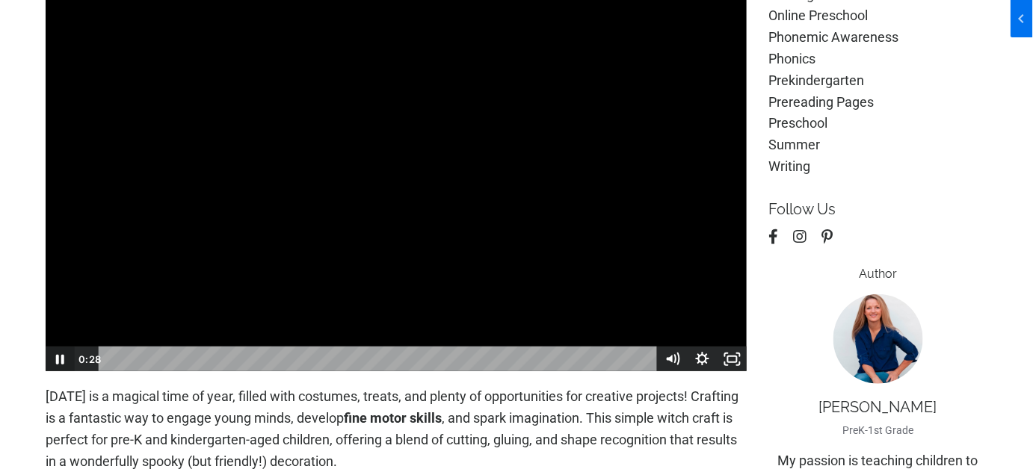
click at [62, 358] on icon "Pause" at bounding box center [60, 360] width 8 height 10
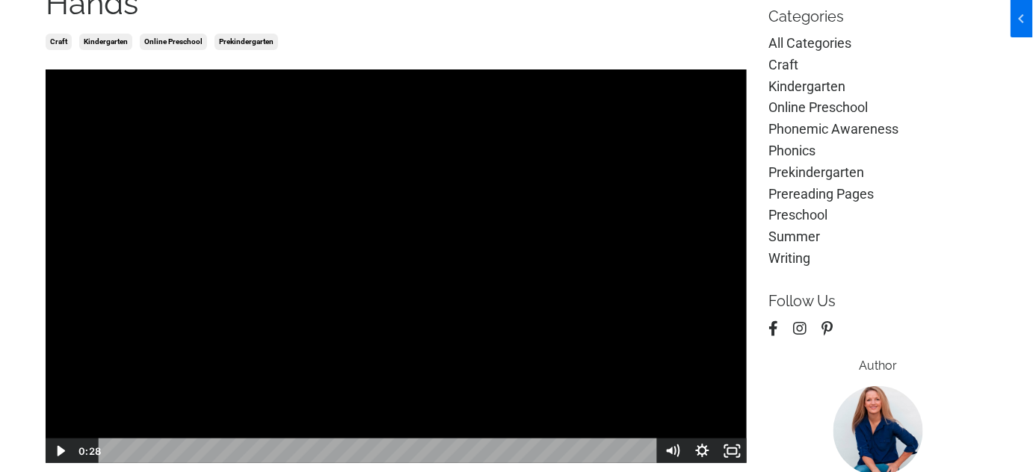
scroll to position [177, 0]
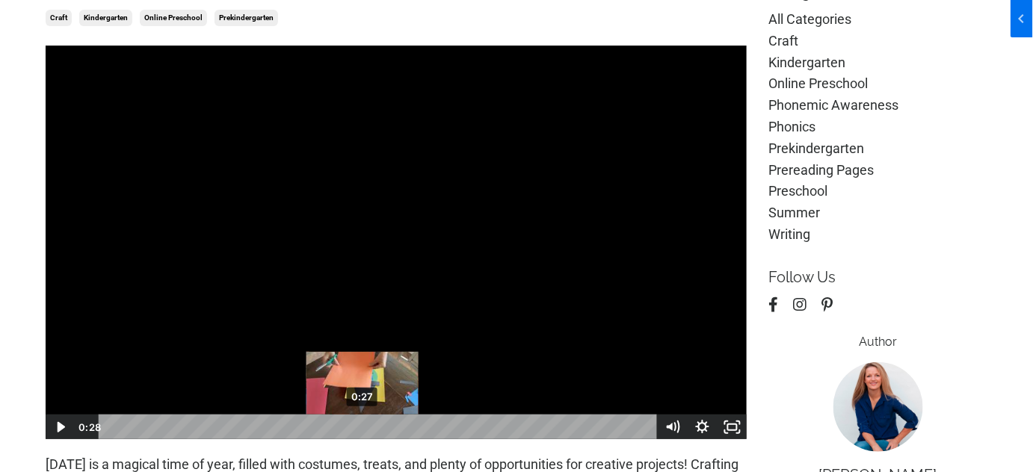
click at [362, 423] on div "0:27" at bounding box center [380, 427] width 540 height 25
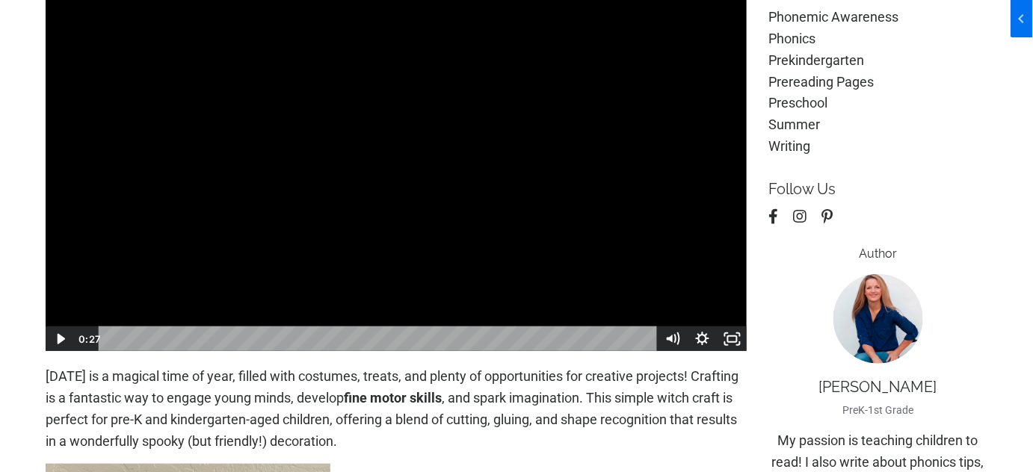
scroll to position [250, 0]
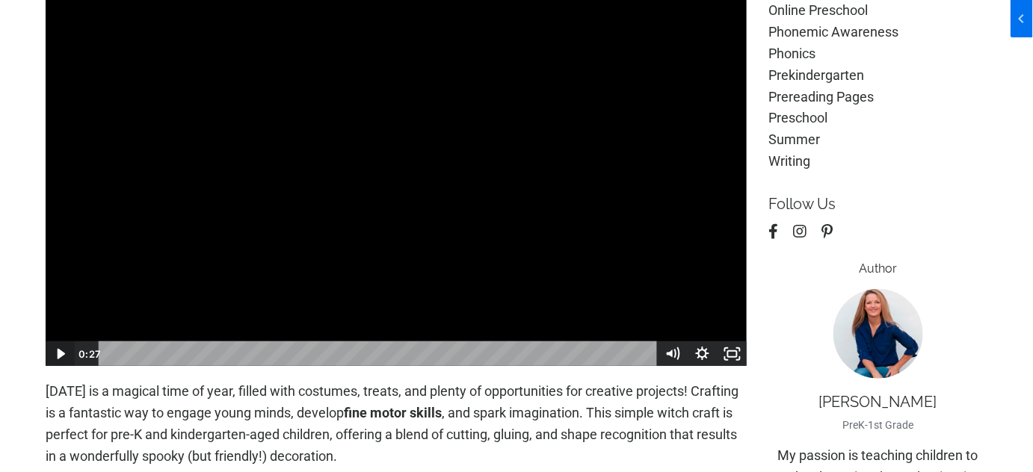
click at [64, 352] on icon "Play Video" at bounding box center [61, 354] width 30 height 25
click at [64, 352] on icon "Pause" at bounding box center [60, 355] width 8 height 10
click at [64, 352] on icon "Play Video" at bounding box center [61, 354] width 36 height 31
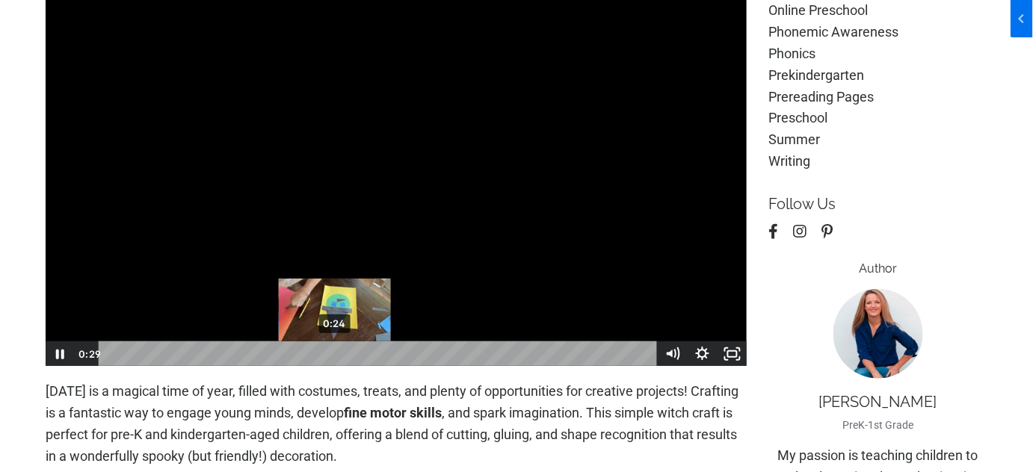
click at [330, 353] on div "0:24" at bounding box center [380, 354] width 540 height 25
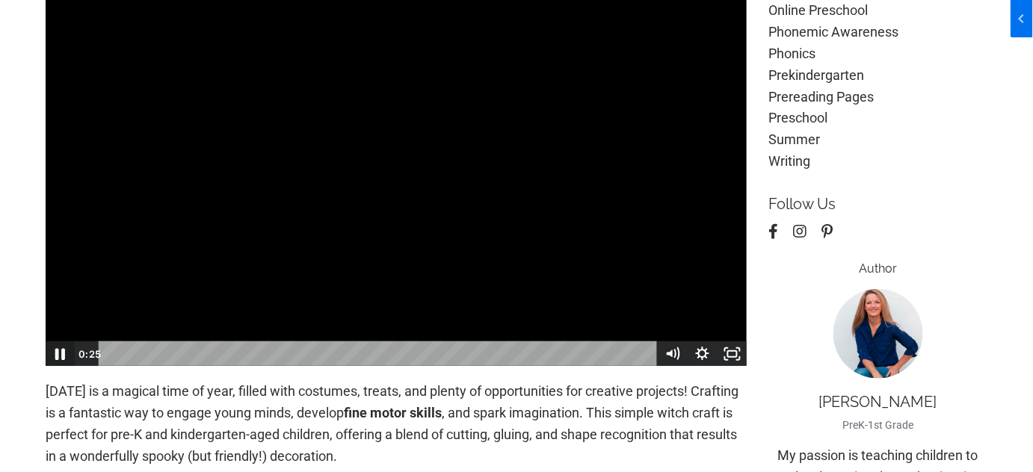
click at [56, 353] on icon "Pause" at bounding box center [60, 354] width 36 height 31
click at [56, 353] on icon "Play Video" at bounding box center [61, 354] width 36 height 31
click at [56, 353] on icon "Pause" at bounding box center [60, 355] width 8 height 10
click at [56, 353] on icon "Play Video" at bounding box center [61, 354] width 30 height 25
click at [56, 353] on icon "Pause" at bounding box center [60, 355] width 8 height 10
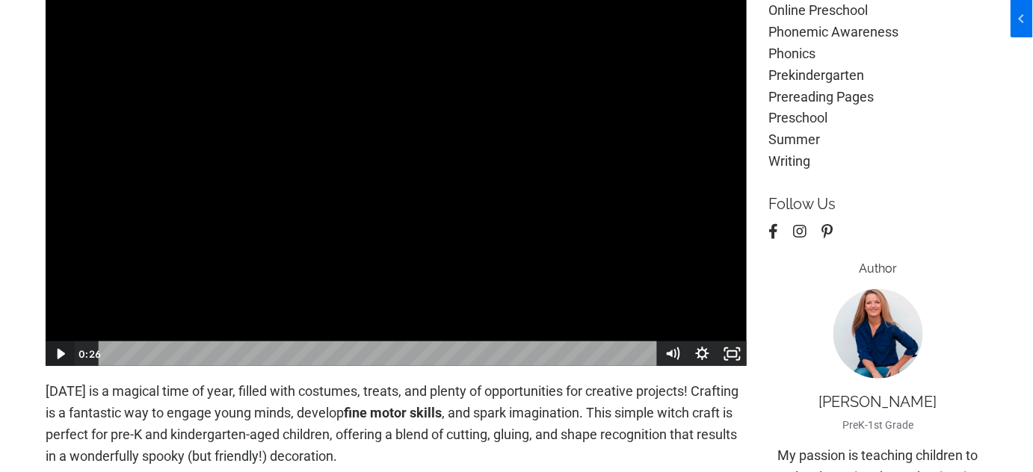
click at [56, 353] on icon "Play Video" at bounding box center [61, 354] width 30 height 25
click at [56, 353] on icon "Pause" at bounding box center [60, 355] width 8 height 10
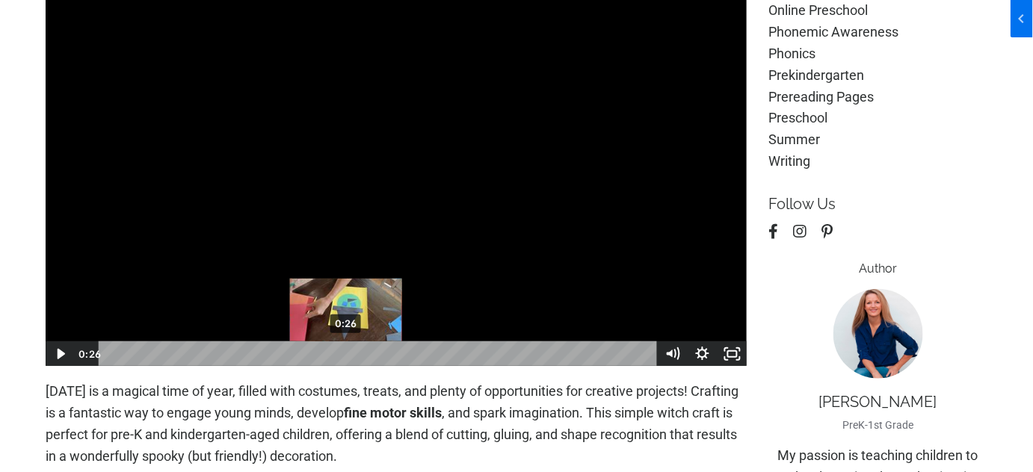
click at [346, 356] on div "Playbar" at bounding box center [346, 354] width 8 height 8
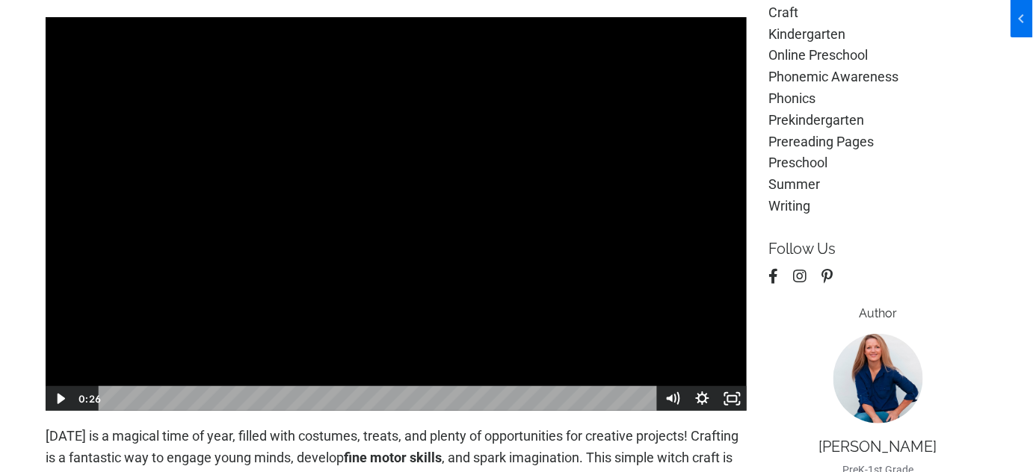
scroll to position [182, 0]
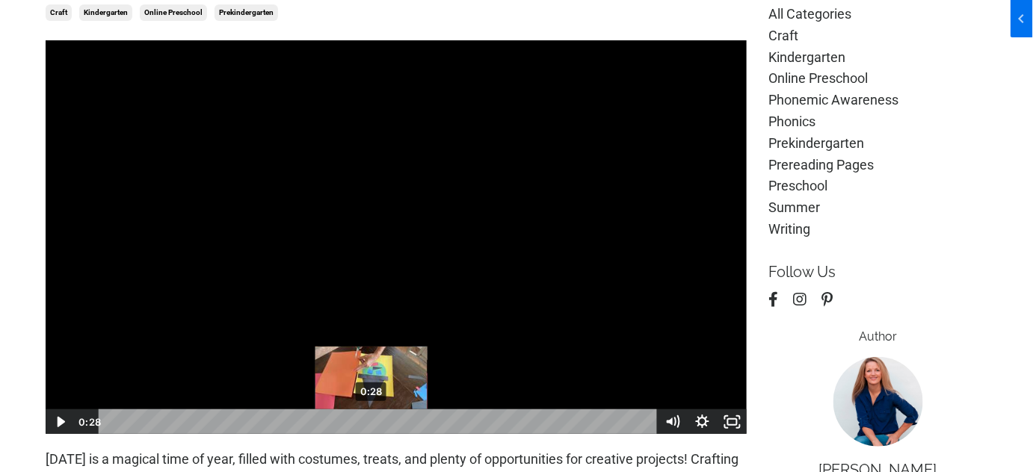
click at [371, 421] on div "0:28" at bounding box center [380, 422] width 540 height 25
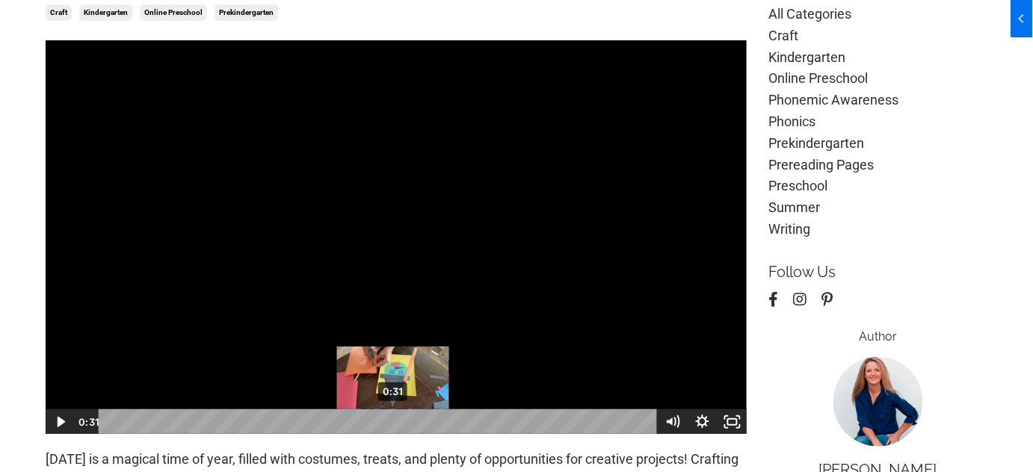
drag, startPoint x: 376, startPoint y: 408, endPoint x: 393, endPoint y: 421, distance: 21.8
click at [393, 421] on div "Playbar" at bounding box center [393, 422] width 8 height 8
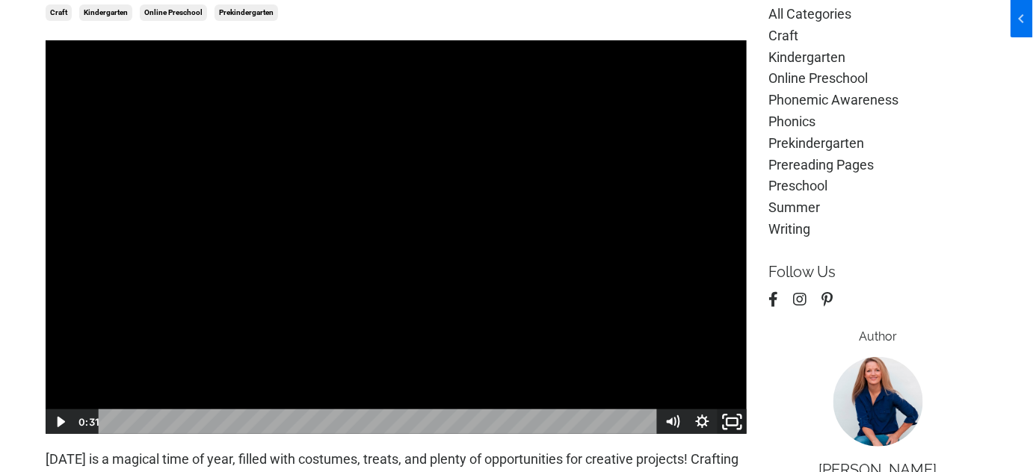
click at [733, 426] on icon "Fullscreen" at bounding box center [732, 422] width 36 height 31
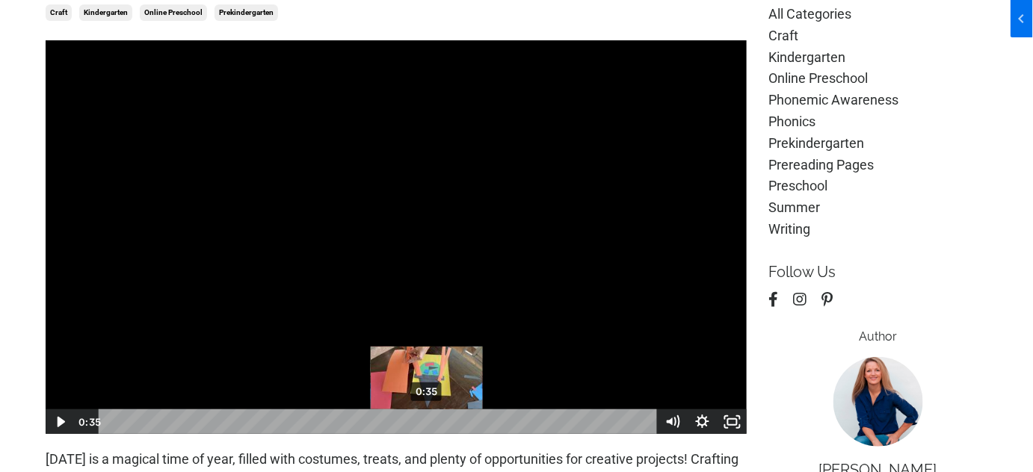
click at [427, 421] on div "0:35" at bounding box center [380, 422] width 540 height 25
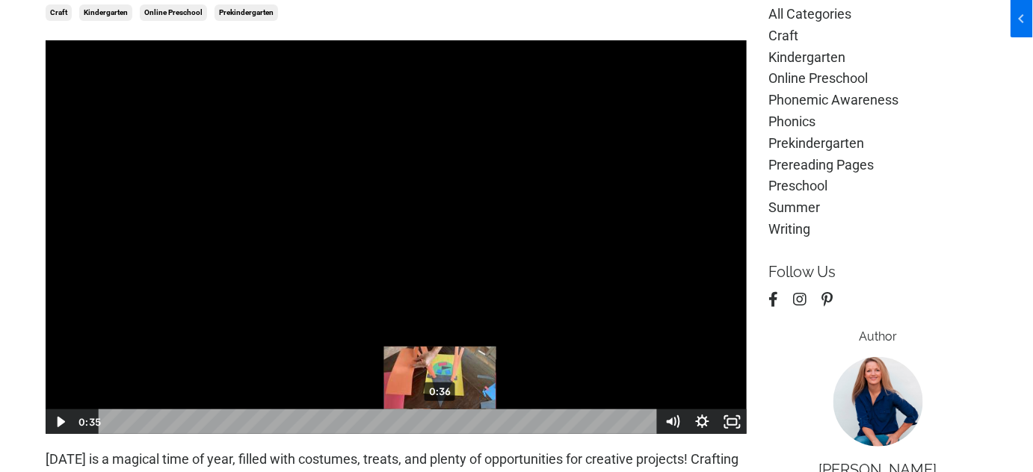
click at [442, 424] on div "0:36" at bounding box center [380, 422] width 540 height 25
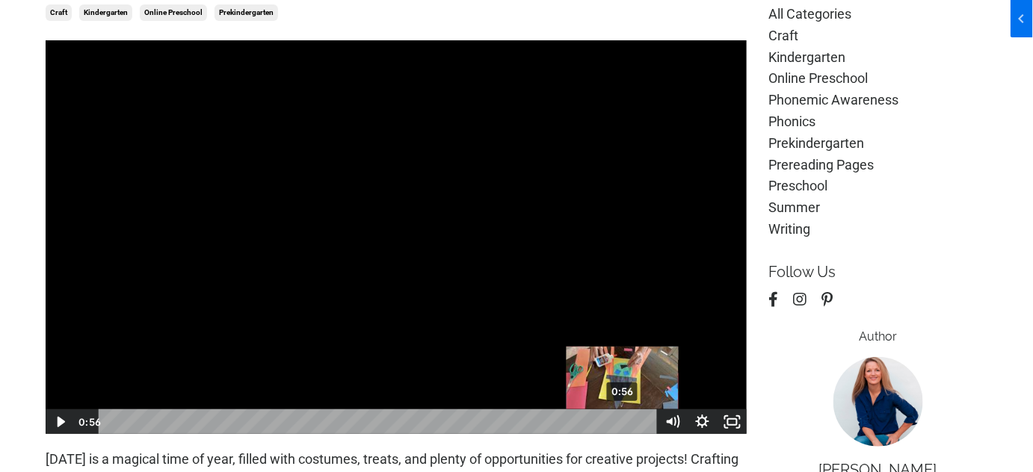
click at [623, 427] on div "0:56" at bounding box center [380, 422] width 540 height 25
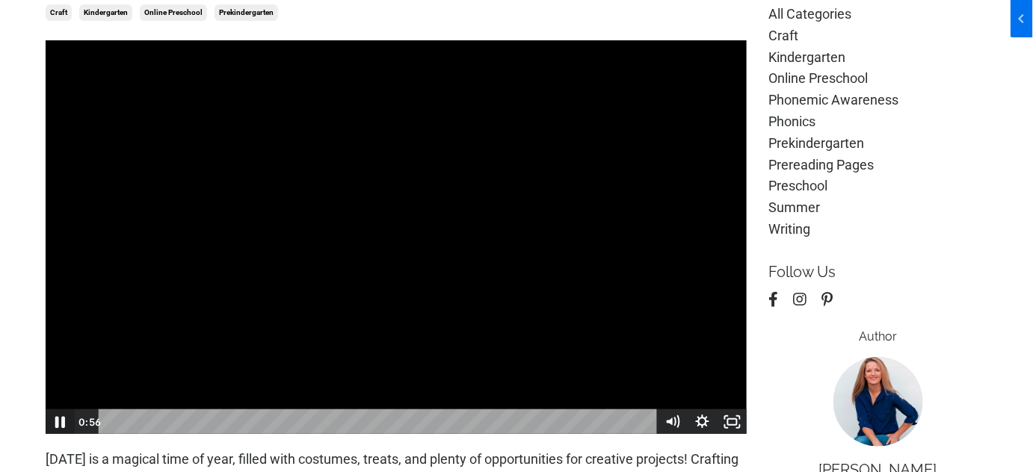
click at [72, 422] on icon "Pause" at bounding box center [60, 422] width 36 height 31
click at [728, 421] on icon "Fullscreen" at bounding box center [732, 422] width 30 height 25
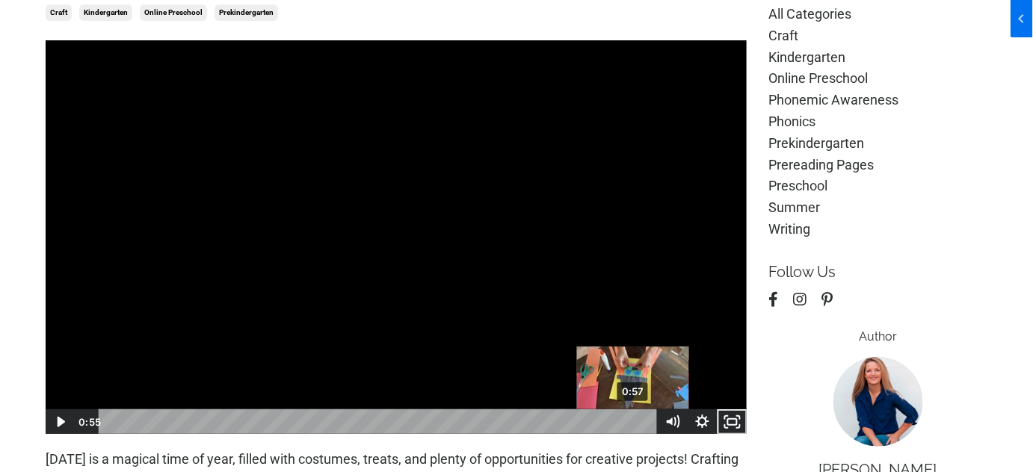
click at [633, 420] on div "0:57" at bounding box center [380, 422] width 540 height 25
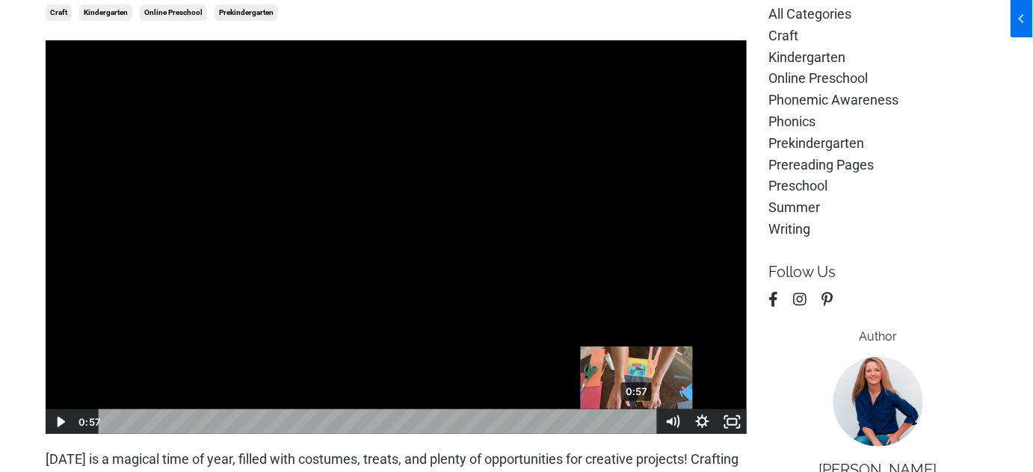
drag, startPoint x: 431, startPoint y: 406, endPoint x: 637, endPoint y: 424, distance: 207.0
click at [637, 424] on div "Playbar" at bounding box center [636, 422] width 8 height 8
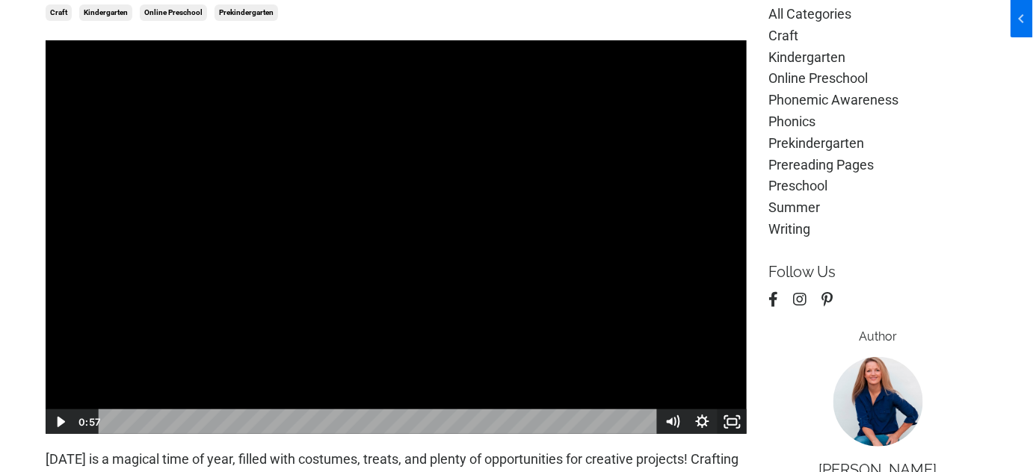
click at [735, 427] on icon "Fullscreen" at bounding box center [732, 422] width 30 height 25
click at [731, 426] on icon "Fullscreen" at bounding box center [732, 422] width 30 height 25
